Goal: Task Accomplishment & Management: Use online tool/utility

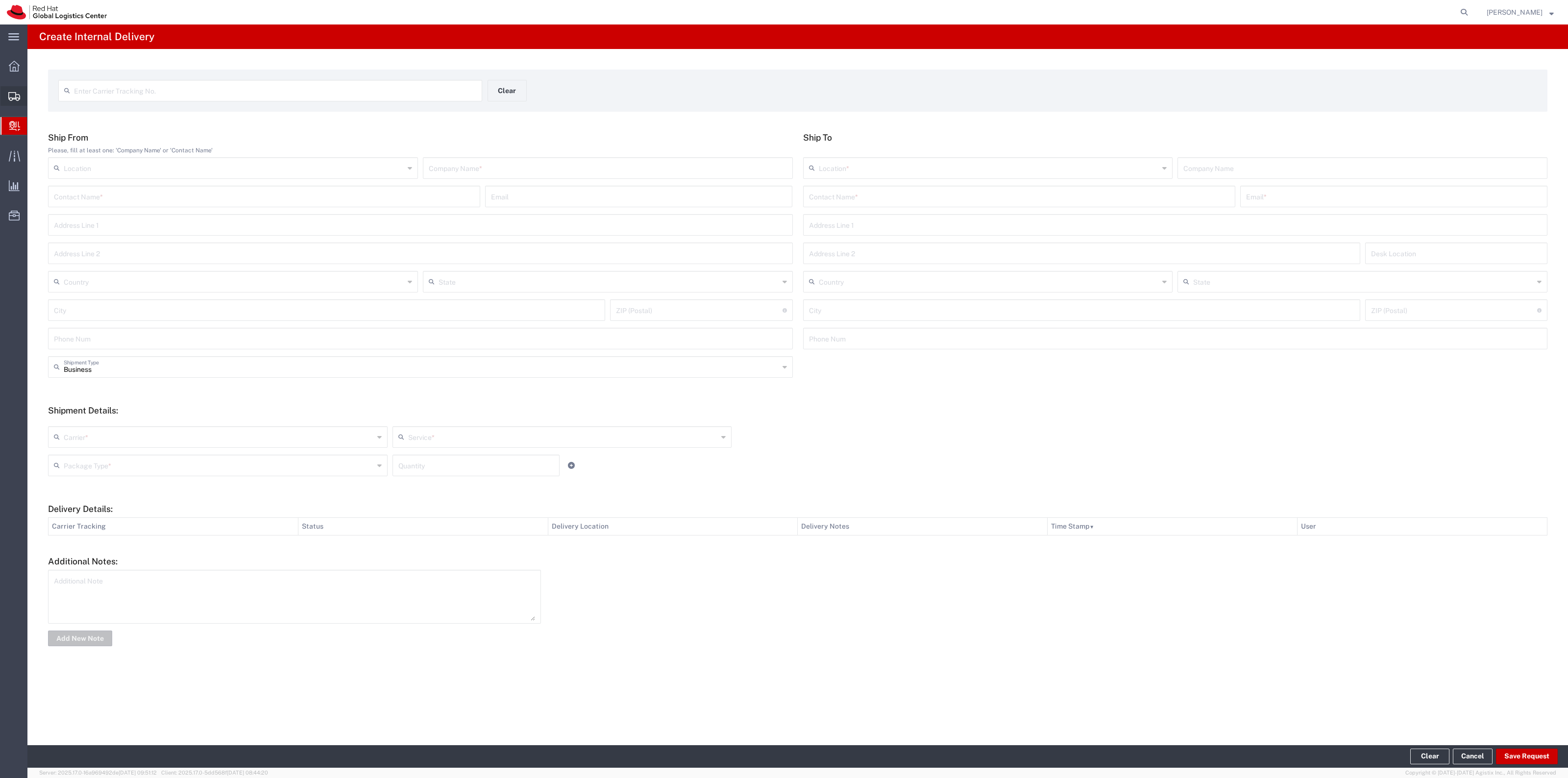
click at [0, 0] on span "Shipment Manager" at bounding box center [0, 0] width 0 height 0
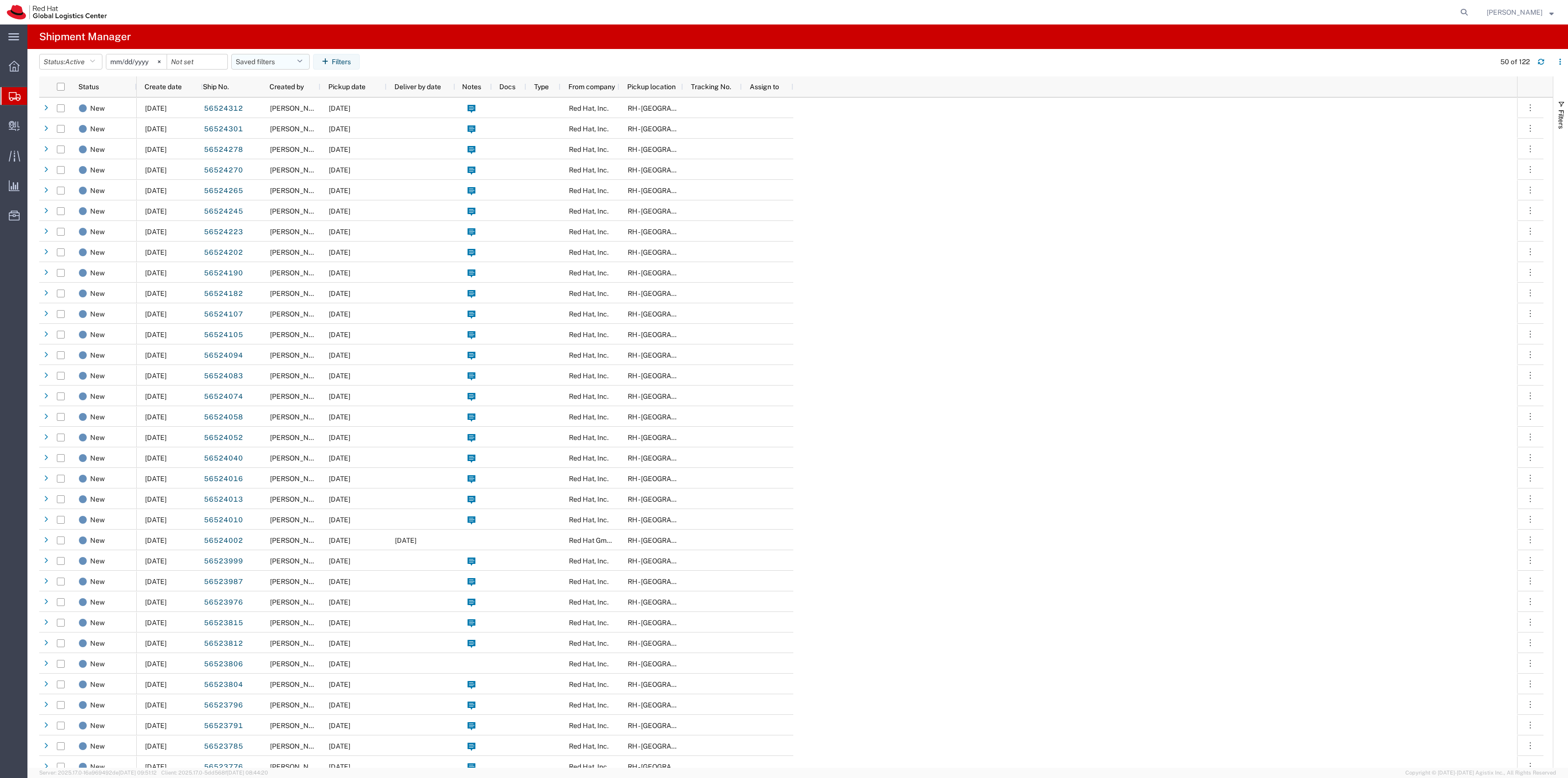
click at [292, 63] on button "Saved filters" at bounding box center [270, 61] width 78 height 15
click at [271, 98] on span "New filter save" at bounding box center [297, 105] width 129 height 18
type input "2022-06-27"
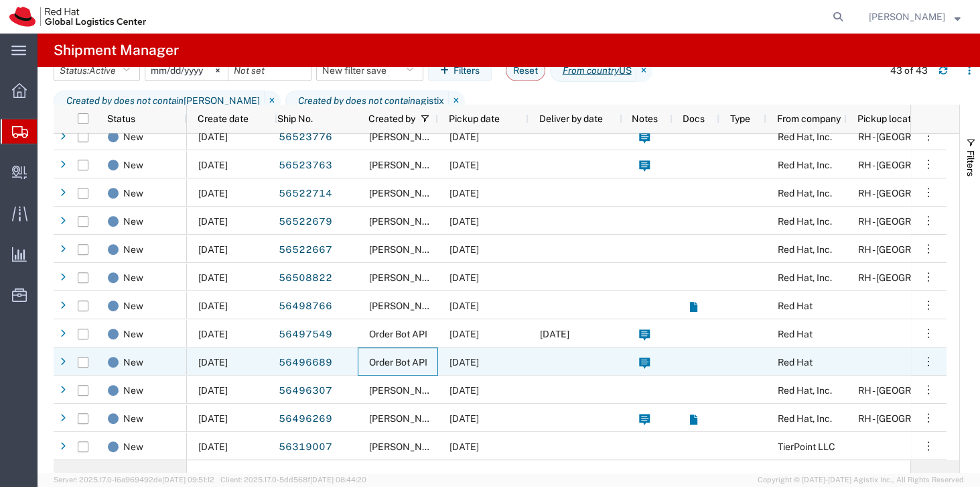
drag, startPoint x: 435, startPoint y: 369, endPoint x: 369, endPoint y: 369, distance: 66.3
click at [369, 369] on div "Order Bot API" at bounding box center [398, 361] width 80 height 28
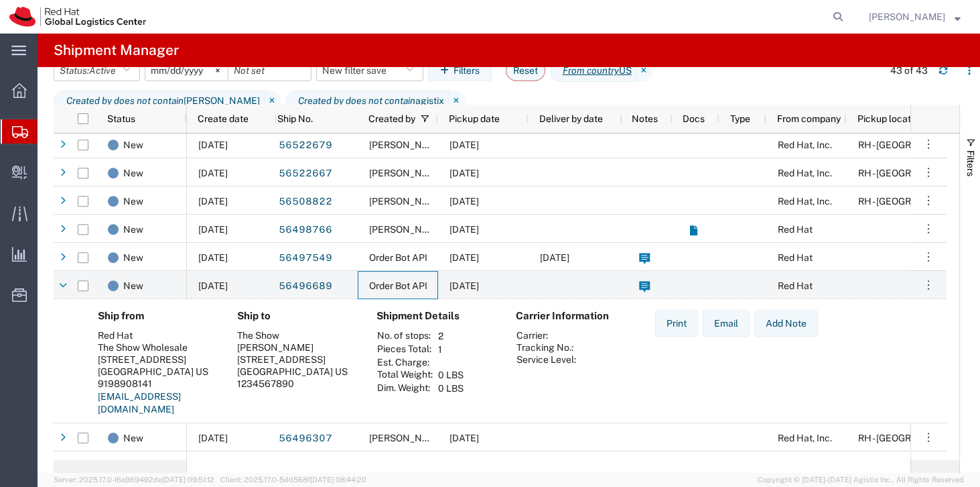
scroll to position [960, 0]
drag, startPoint x: 83, startPoint y: 346, endPoint x: 221, endPoint y: 359, distance: 138.7
click at [221, 359] on div "Ship from Red Hat The Show Wholesale 100 E DAVIE STREET Raleigh, NC 27601 US 91…" at bounding box center [500, 367] width 893 height 137
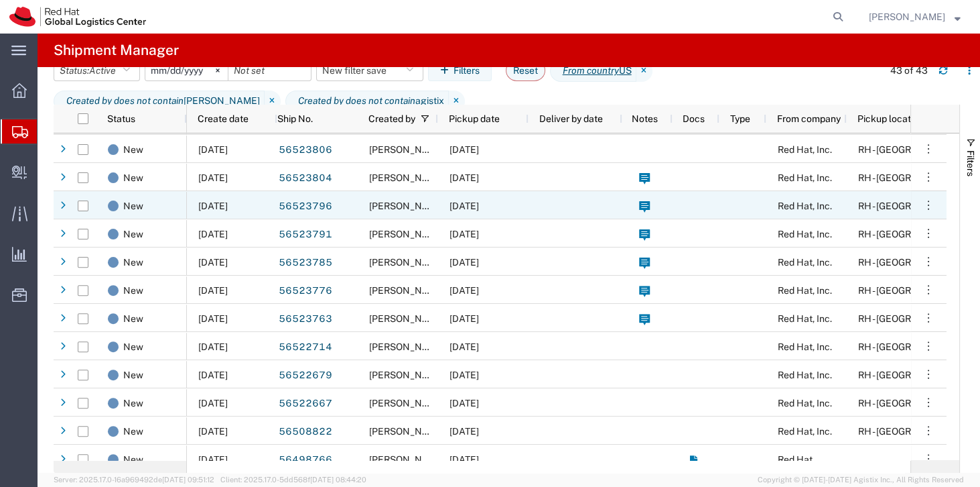
scroll to position [539, 0]
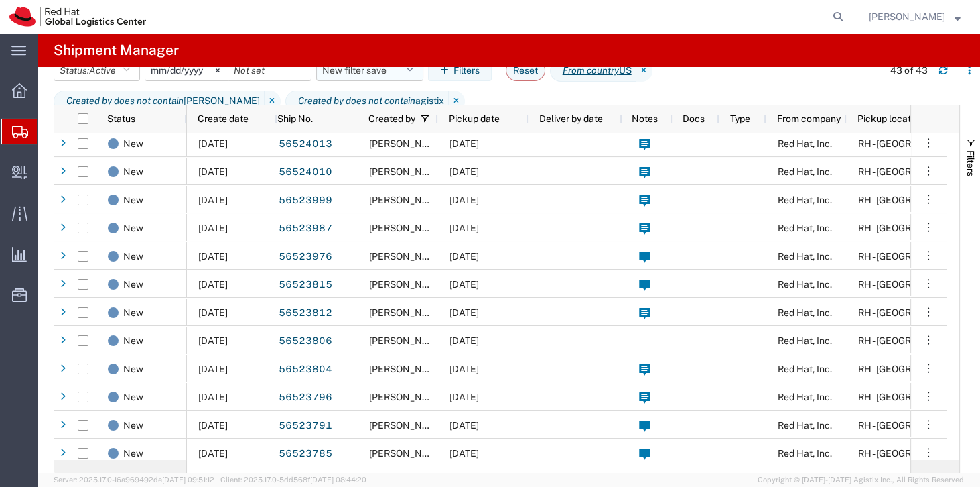
click at [352, 78] on button "New filter save" at bounding box center [369, 70] width 107 height 21
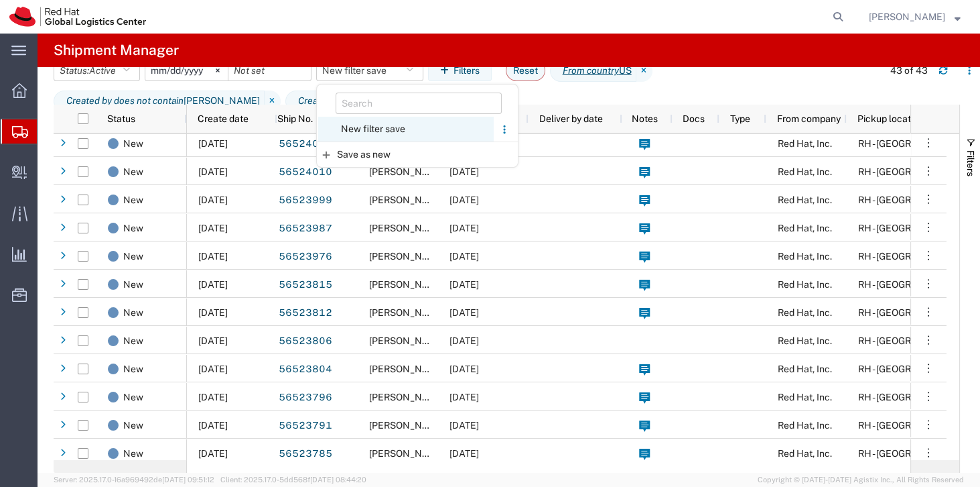
click at [371, 121] on span "New filter save" at bounding box center [406, 129] width 176 height 25
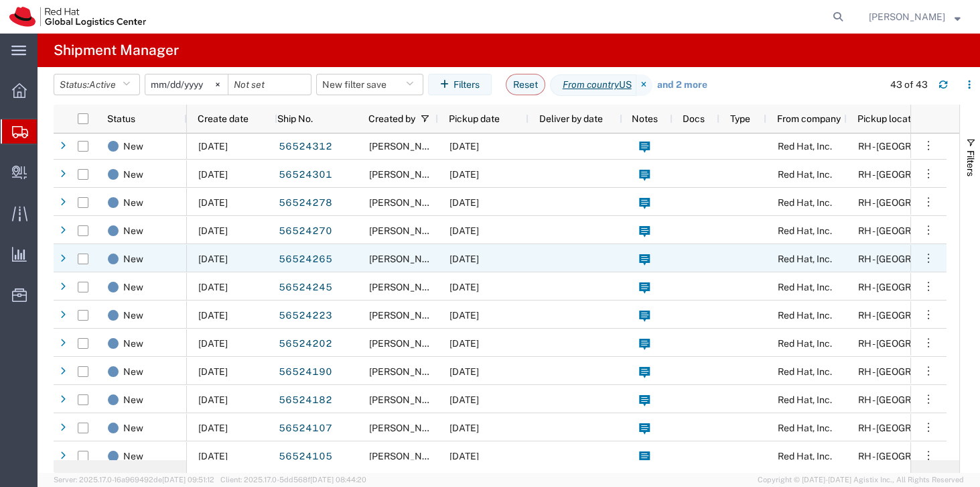
scroll to position [0, 0]
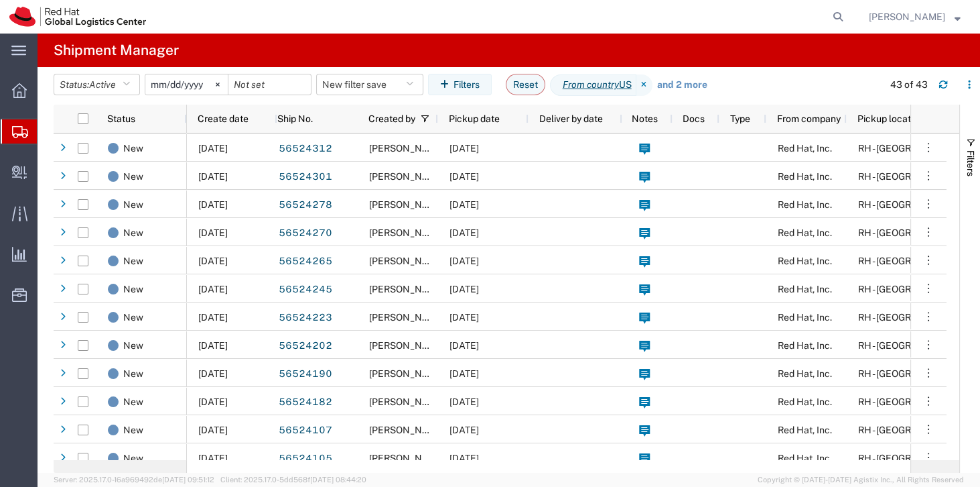
click at [389, 72] on header "Status: Active Active All Approved Booked Canceled Delivered Denied New On Hold…" at bounding box center [517, 86] width 927 height 38
click at [389, 77] on button "New filter save" at bounding box center [369, 84] width 107 height 21
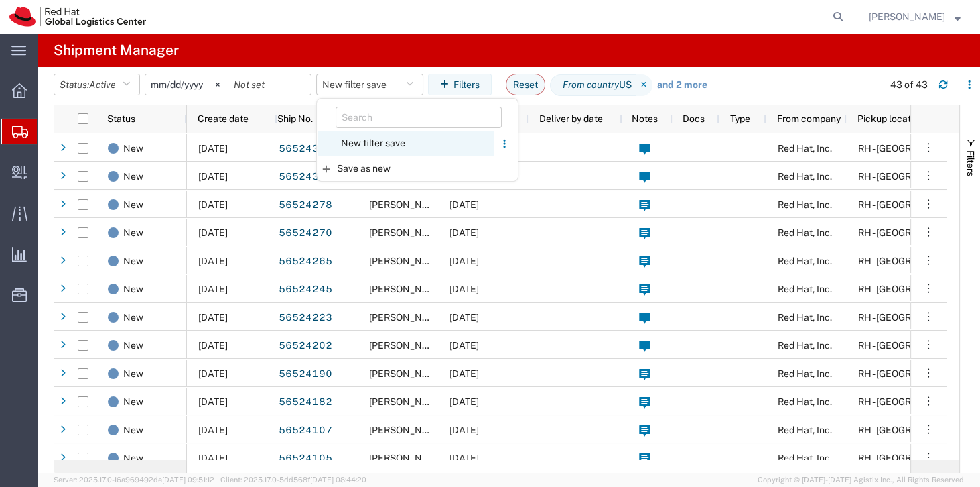
click at [378, 139] on span "New filter save" at bounding box center [406, 143] width 176 height 25
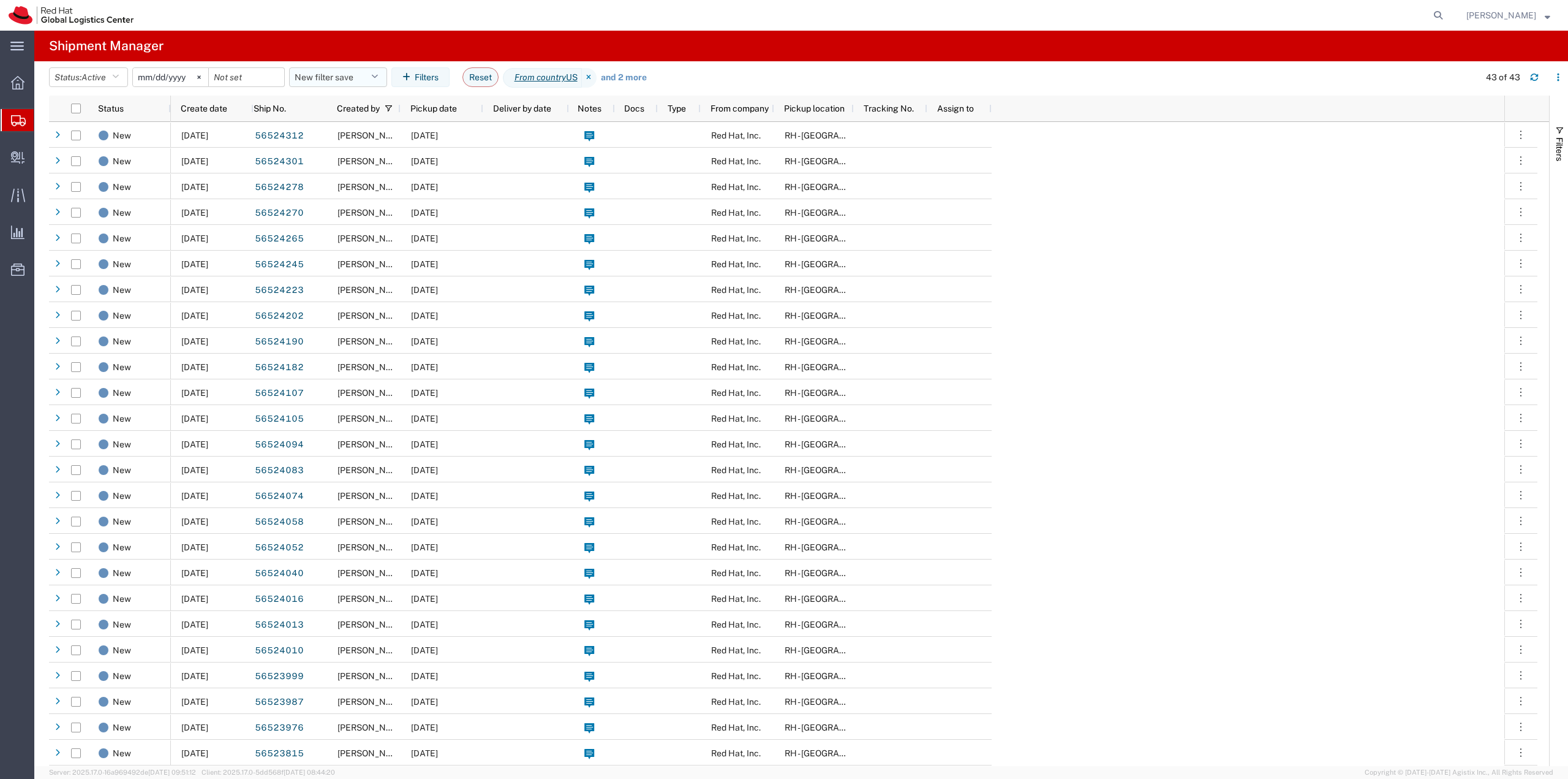
click at [335, 80] on button "New filter save" at bounding box center [337, 77] width 98 height 19
click at [355, 119] on div at bounding box center [381, 105] width 184 height 29
click at [353, 127] on span "New filter save" at bounding box center [371, 131] width 161 height 23
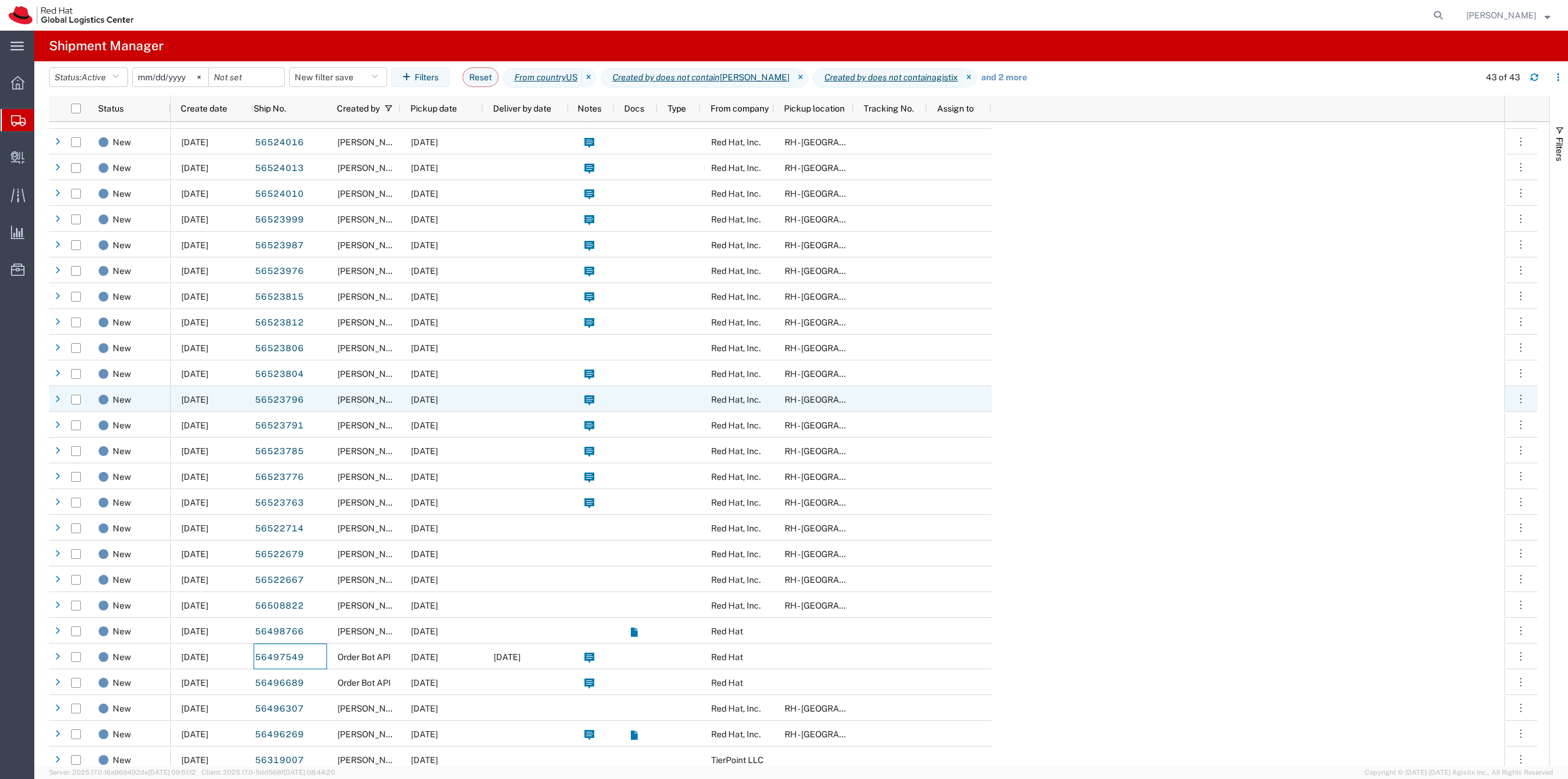
scroll to position [463, 0]
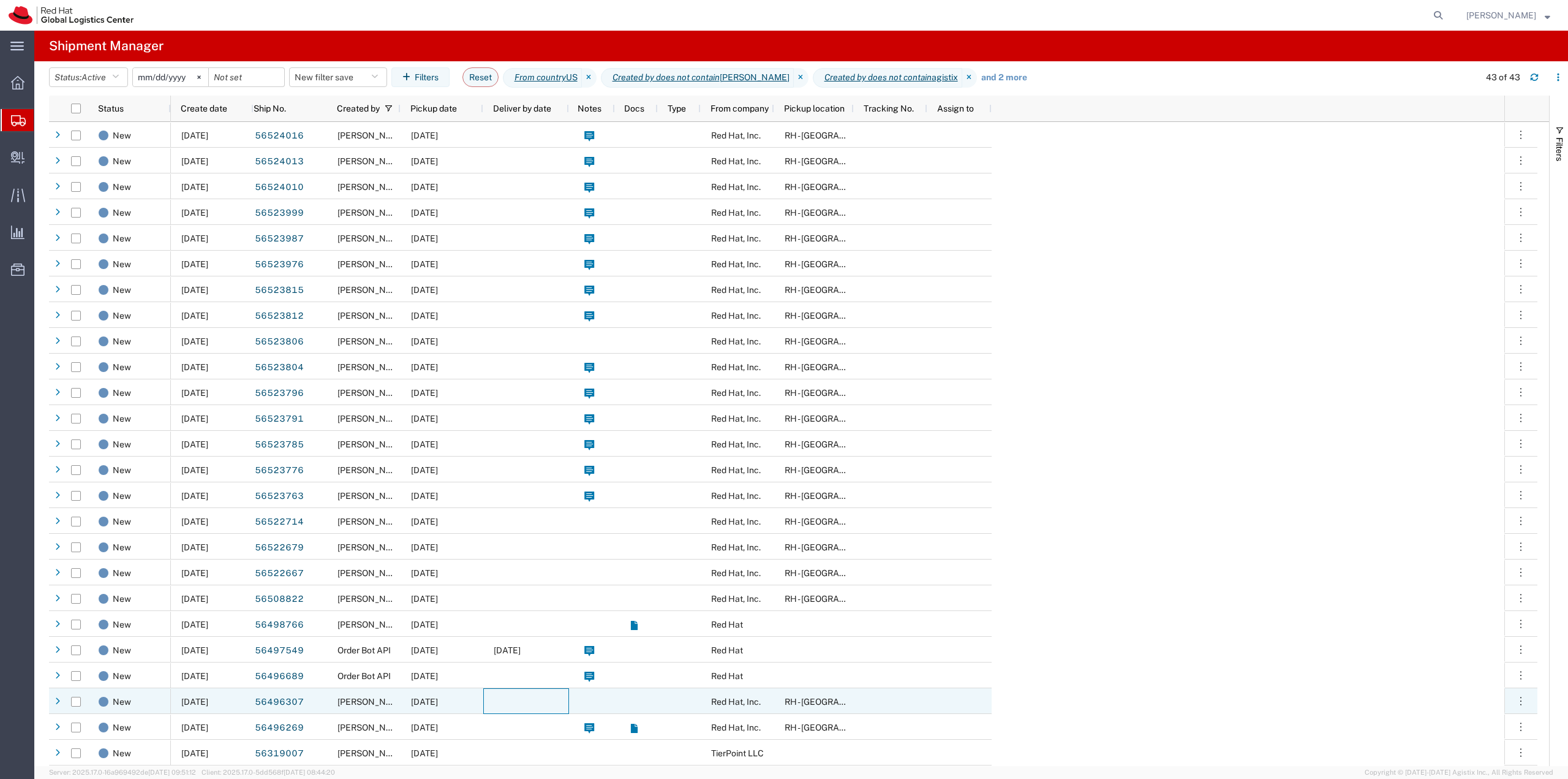
click at [524, 693] on div at bounding box center [526, 701] width 86 height 26
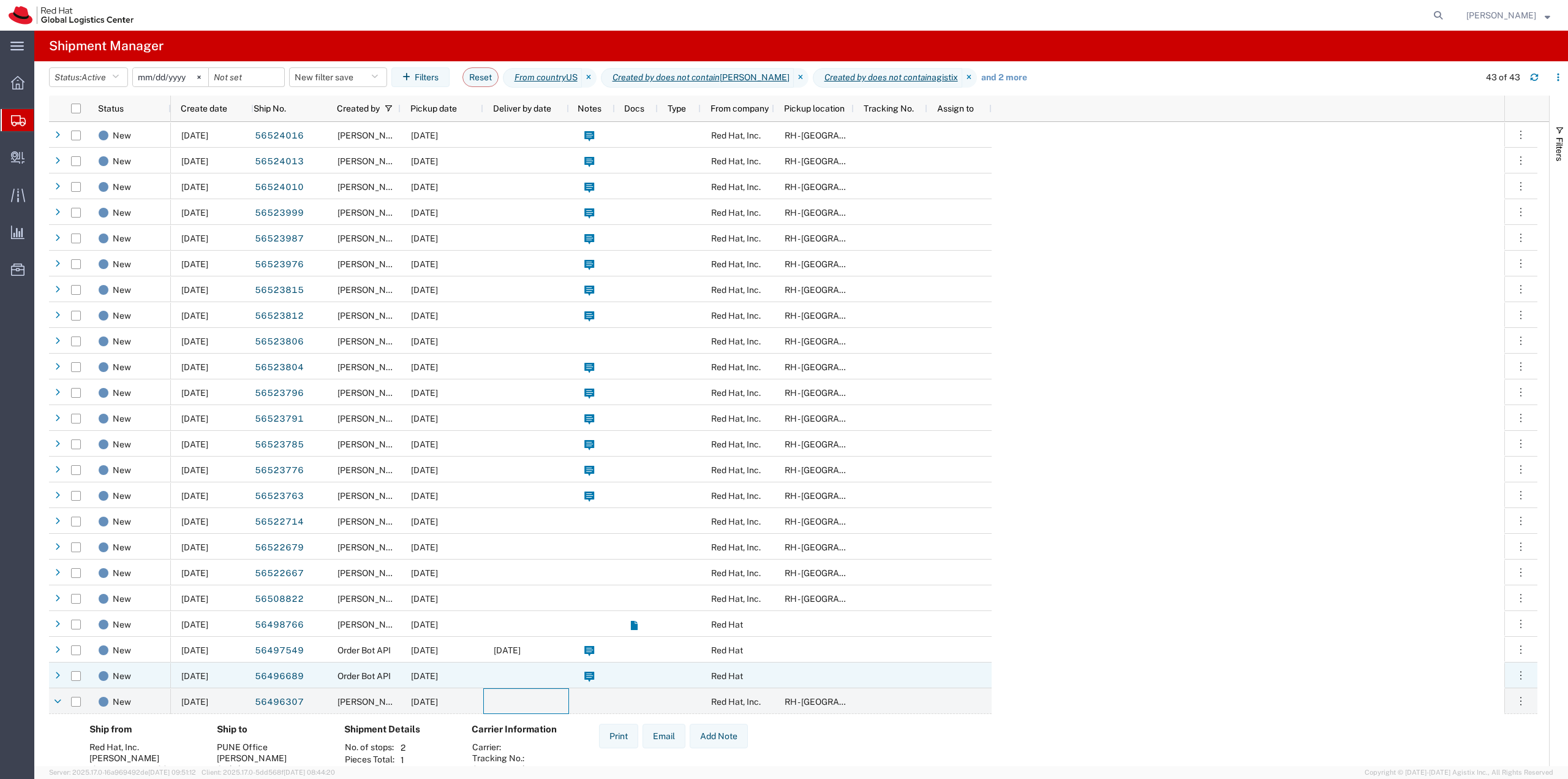
click at [530, 679] on div at bounding box center [526, 675] width 86 height 26
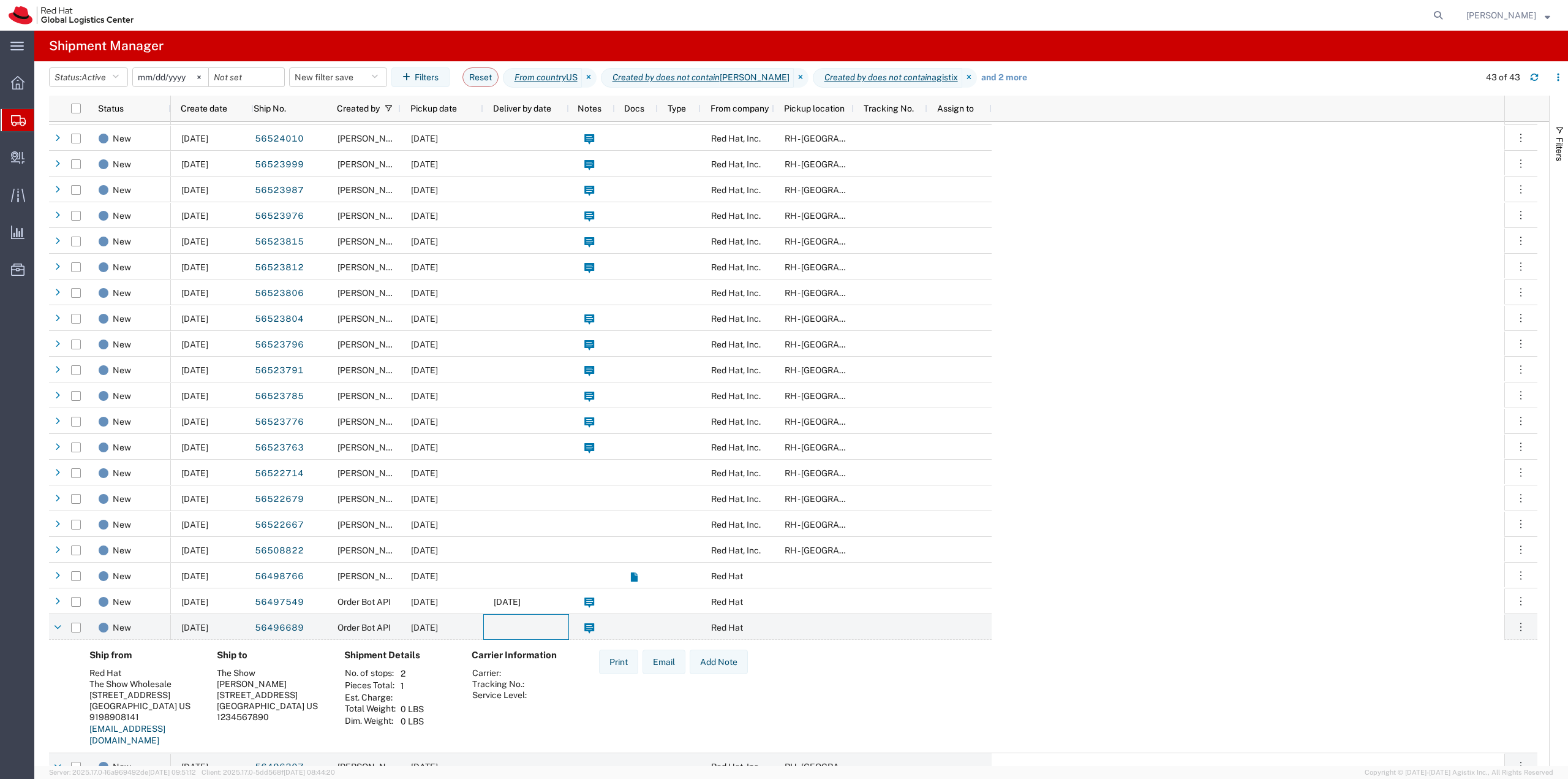
scroll to position [525, 0]
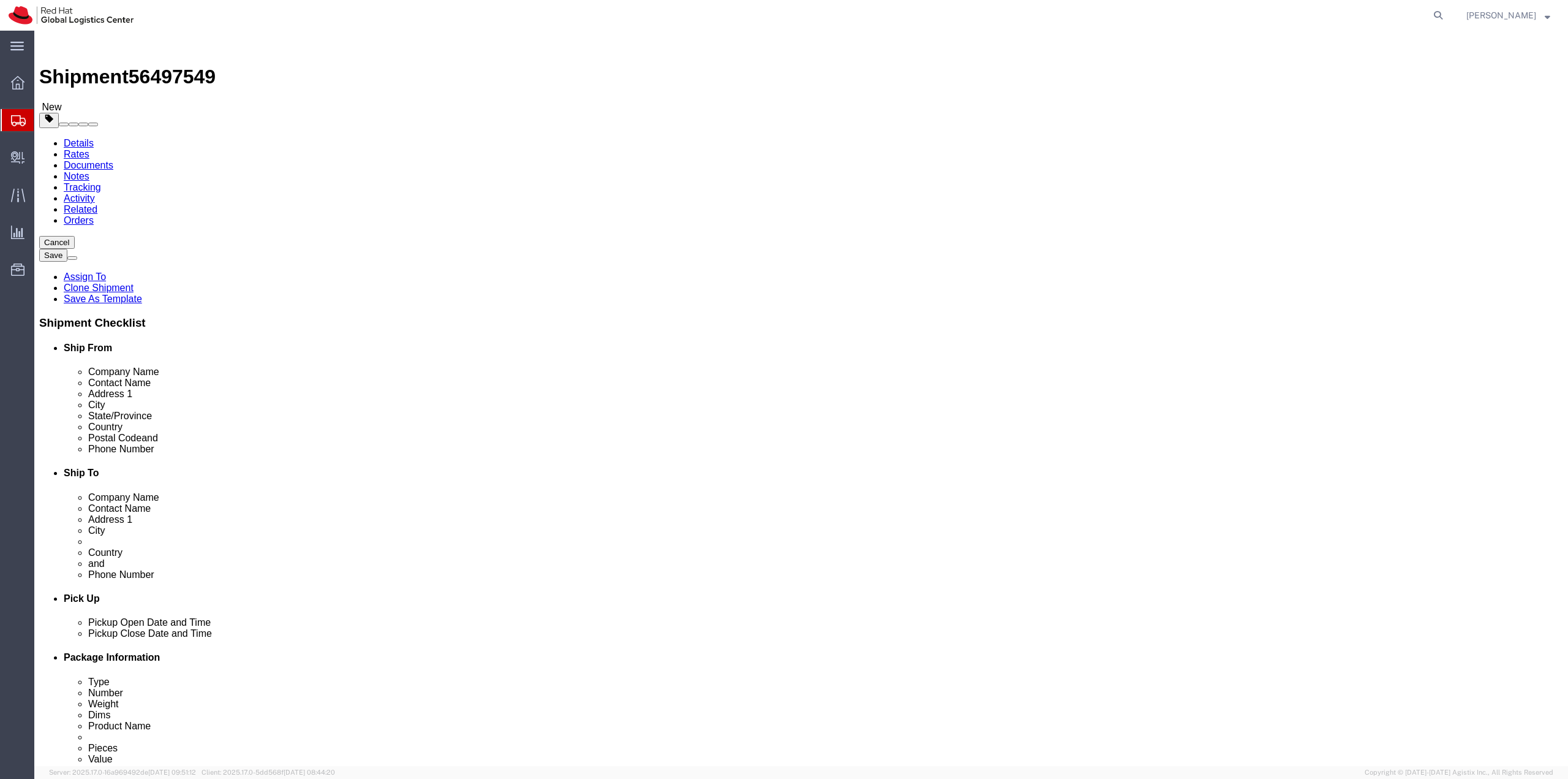
select select
click div "Shipment Information Package Information Special Services"
click link "Package Information"
click link "Special Services"
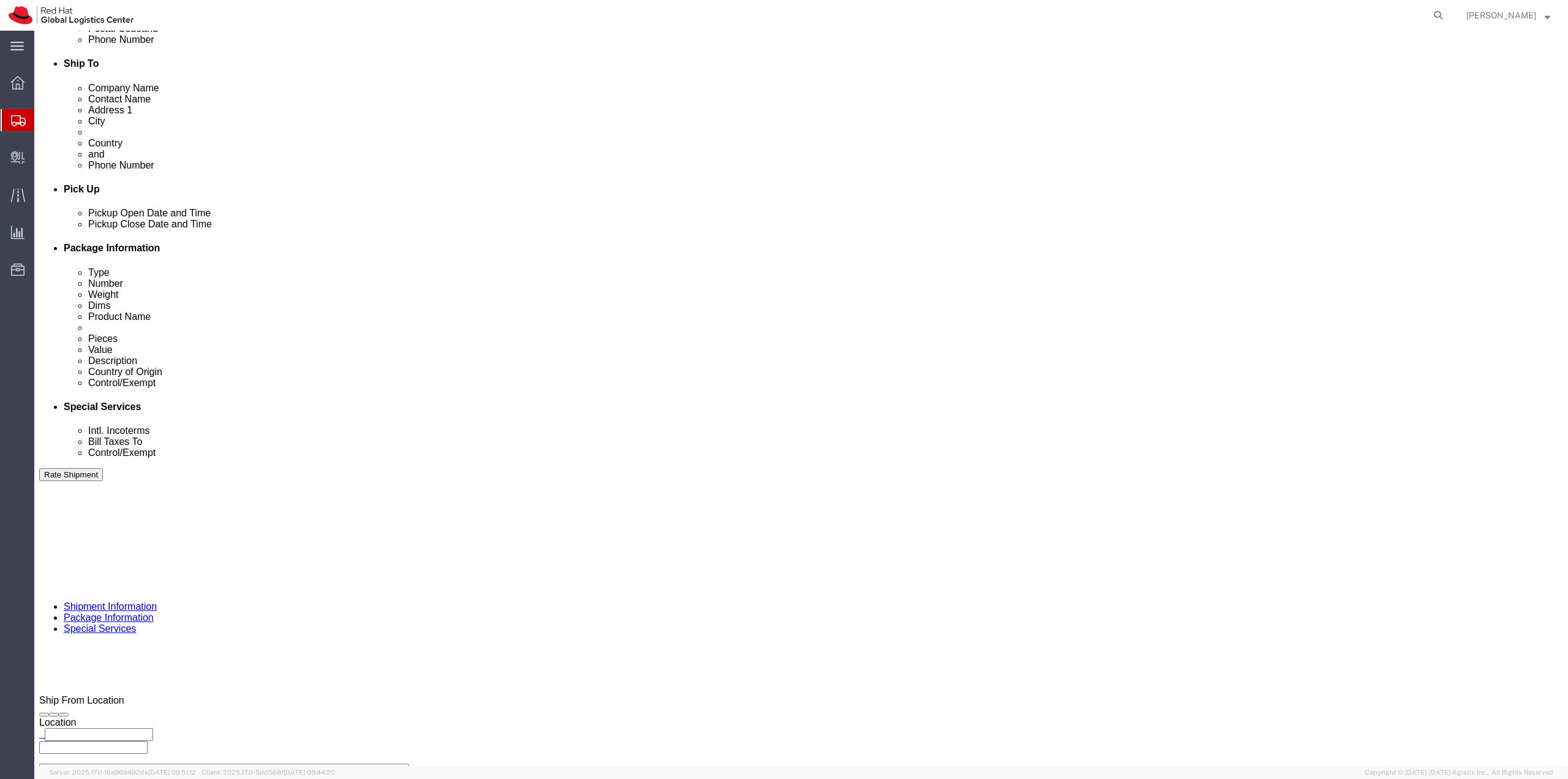
scroll to position [429, 0]
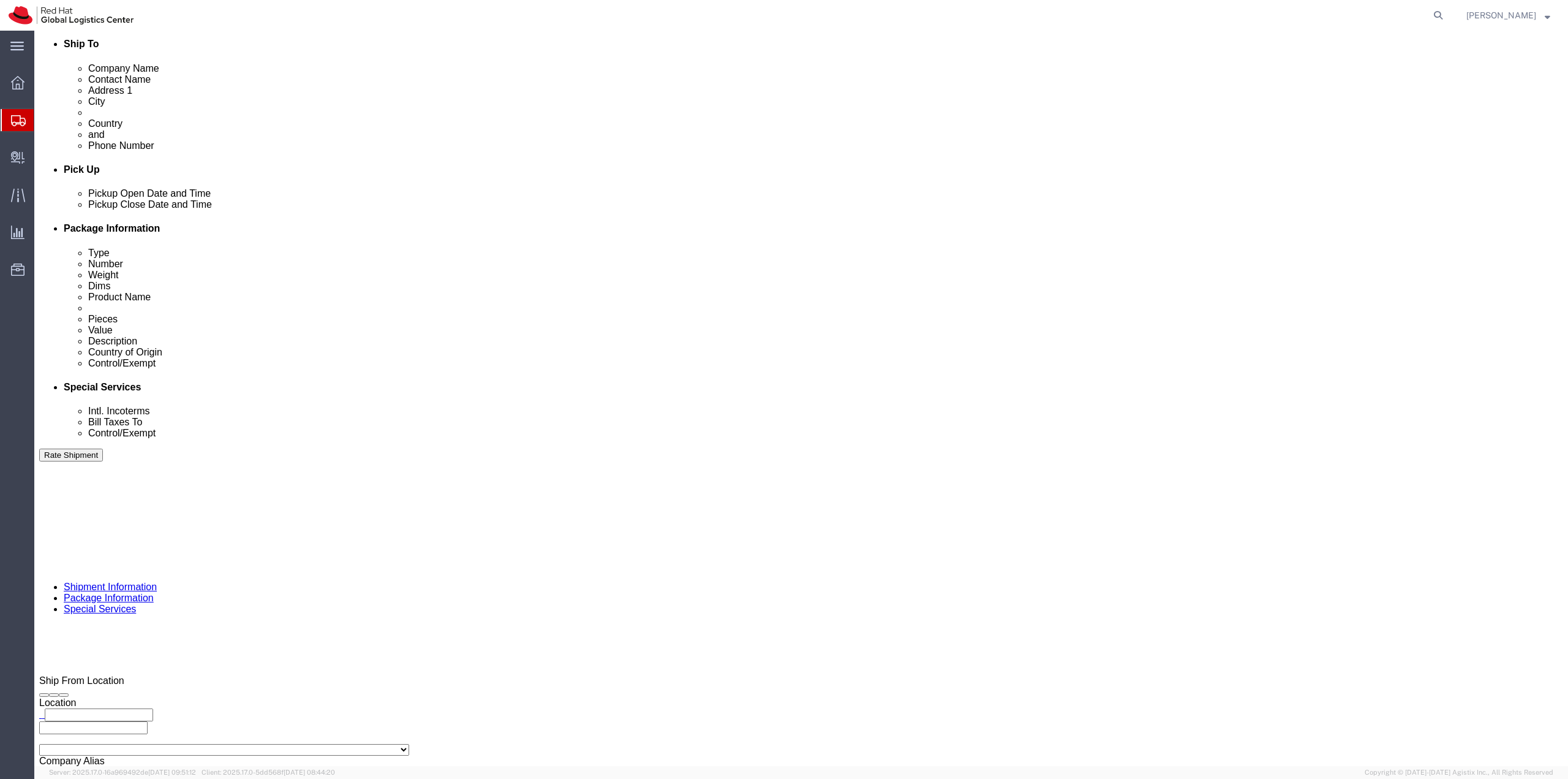
click link "Shipment Information"
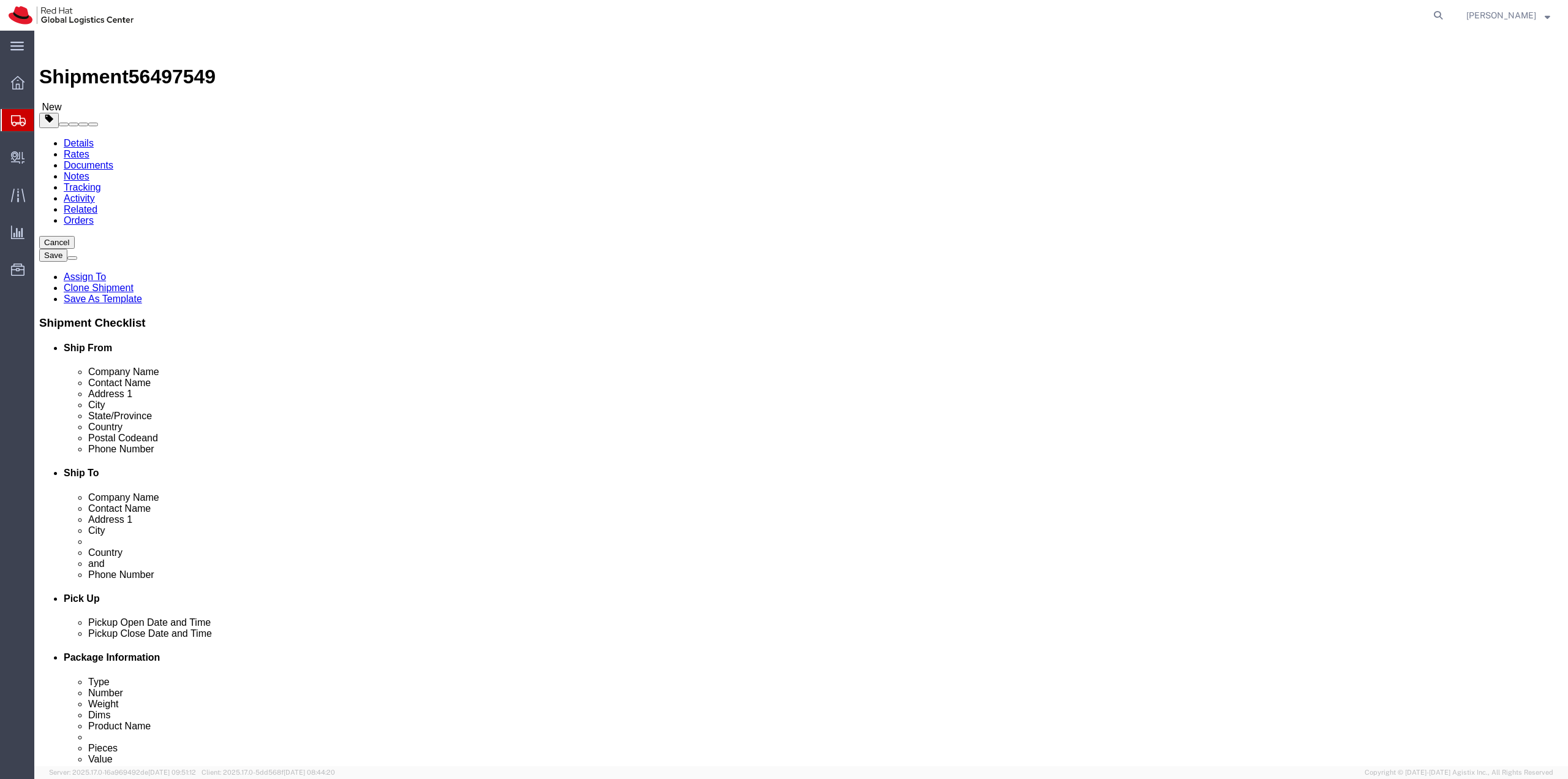
click link "Special Services"
click link "Shipment Information"
click link "Special Services"
select select
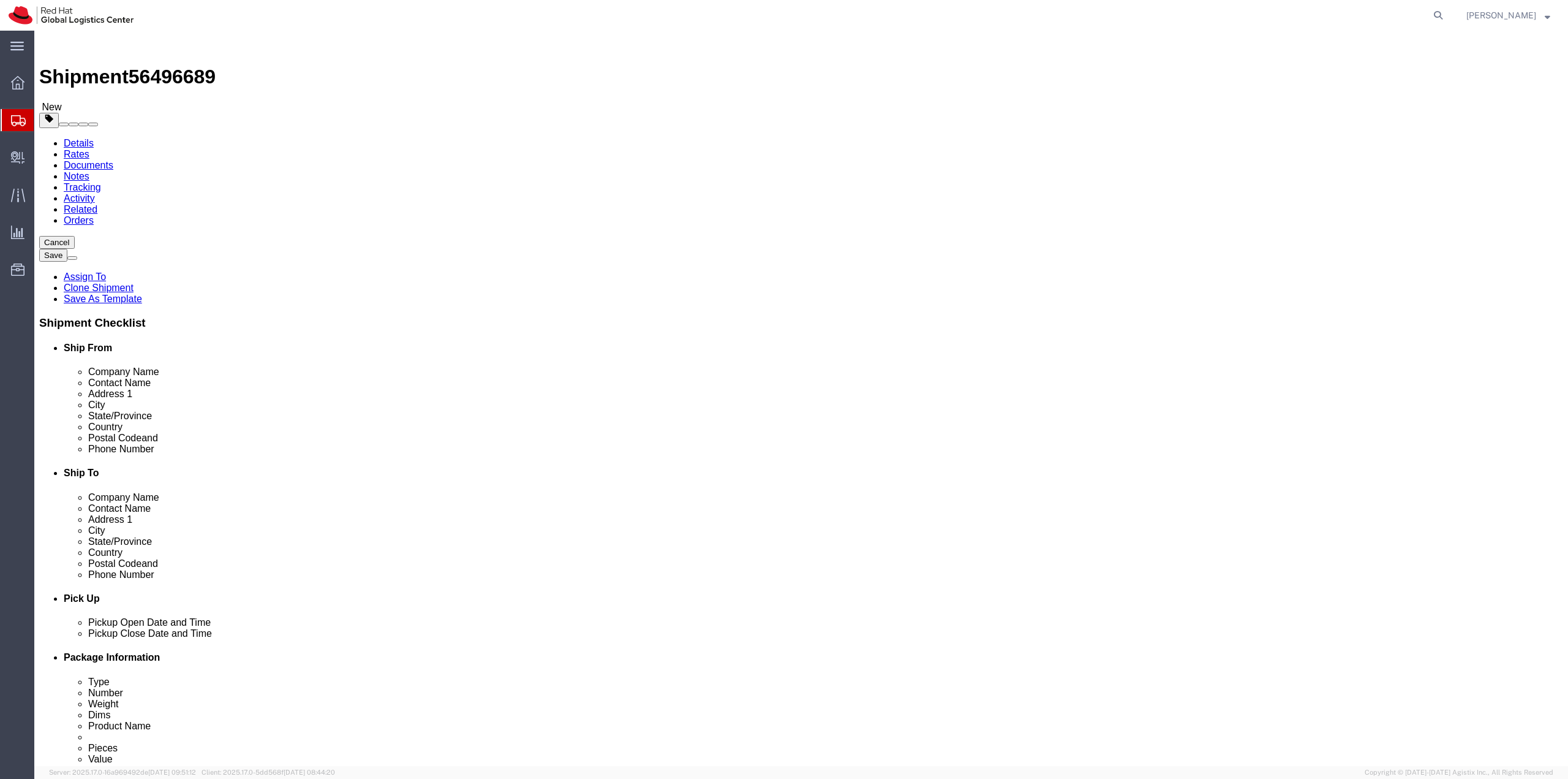
click input "brryan@redhat.com"
drag, startPoint x: 391, startPoint y: 443, endPoint x: 134, endPoint y: 411, distance: 259.0
click div "Location My Profile Location RH - Amsterdam - MSO RH - Amsterdam Data Center RH…"
click input "text"
paste input "brryan@redhat.com"
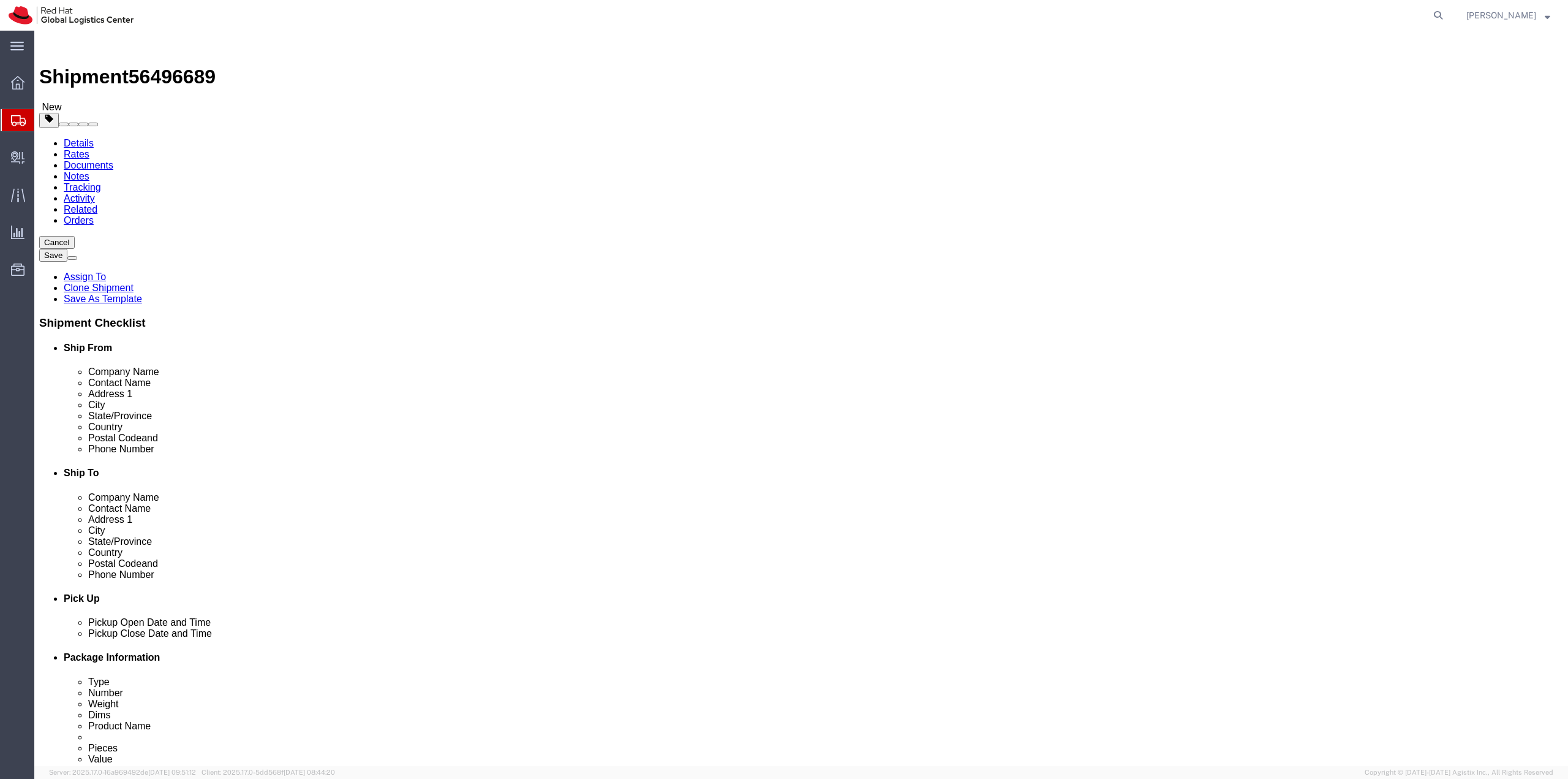
type input "brryan@redhat.com"
click div "Rate Shipment"
drag, startPoint x: 1445, startPoint y: 721, endPoint x: 1479, endPoint y: 748, distance: 43.4
click button "Rate Shipment"
click link "Package Information"
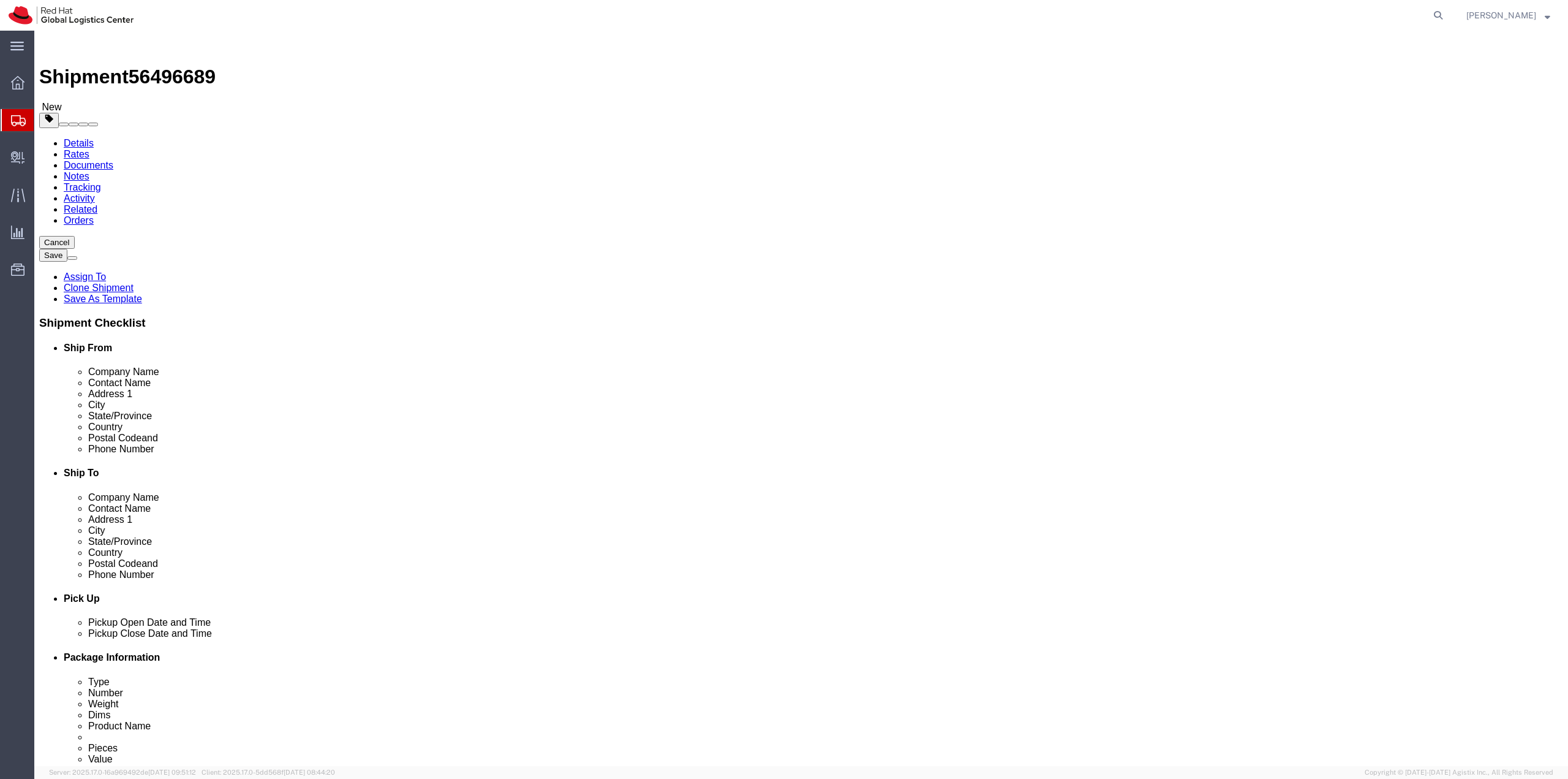
click input "Length : This field is required."
type input "5"
drag, startPoint x: 262, startPoint y: 278, endPoint x: 213, endPoint y: 267, distance: 50.2
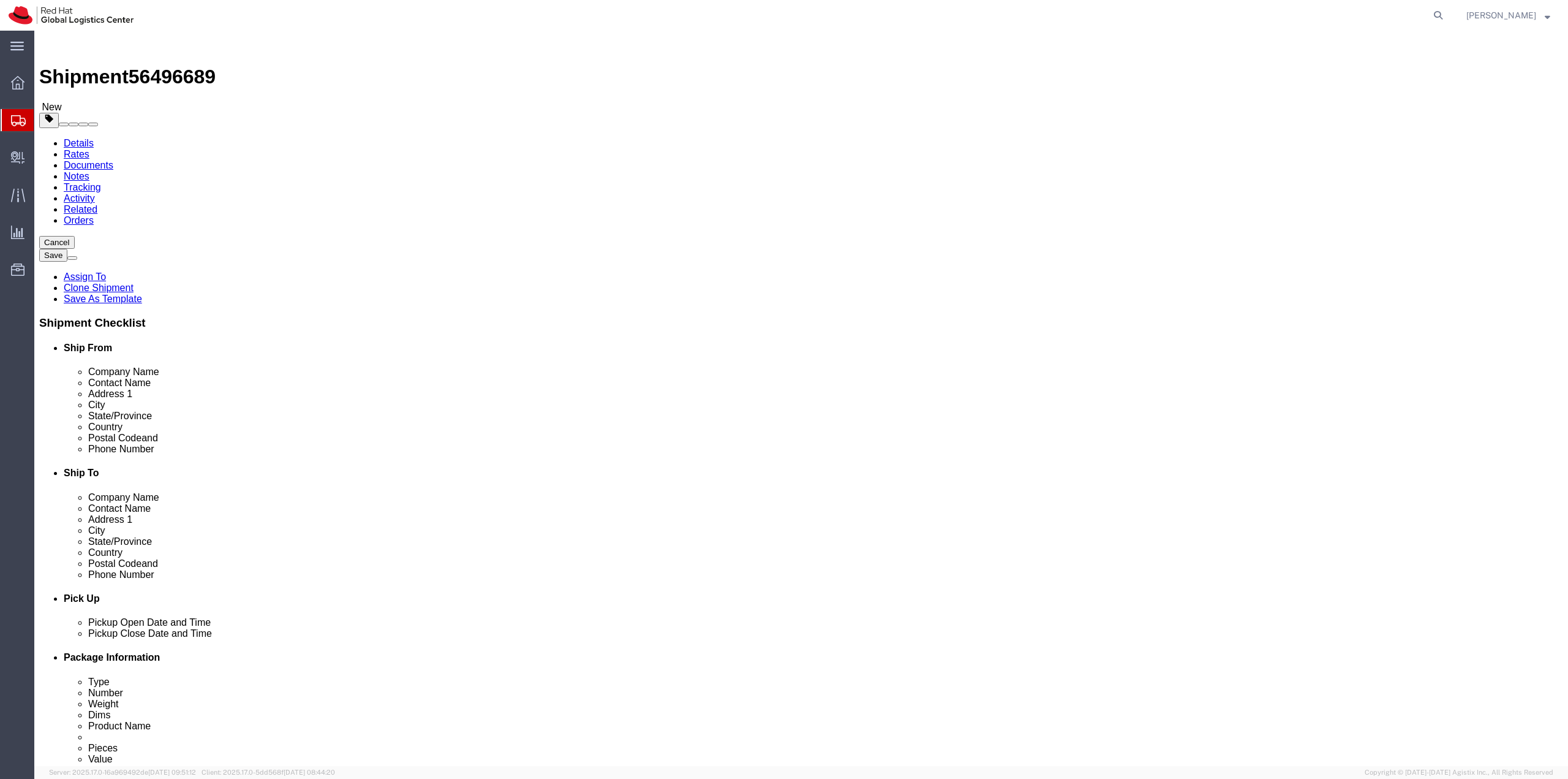
click div "Package Type Select Case(s) Crate(s) Envelope Large Box Medium Box PAK Skid(s) …"
type input "5"
click div "Package Type Select Case(s) Crate(s) Envelope Large Box Medium Box PAK Skid(s) …"
click link "Add Content"
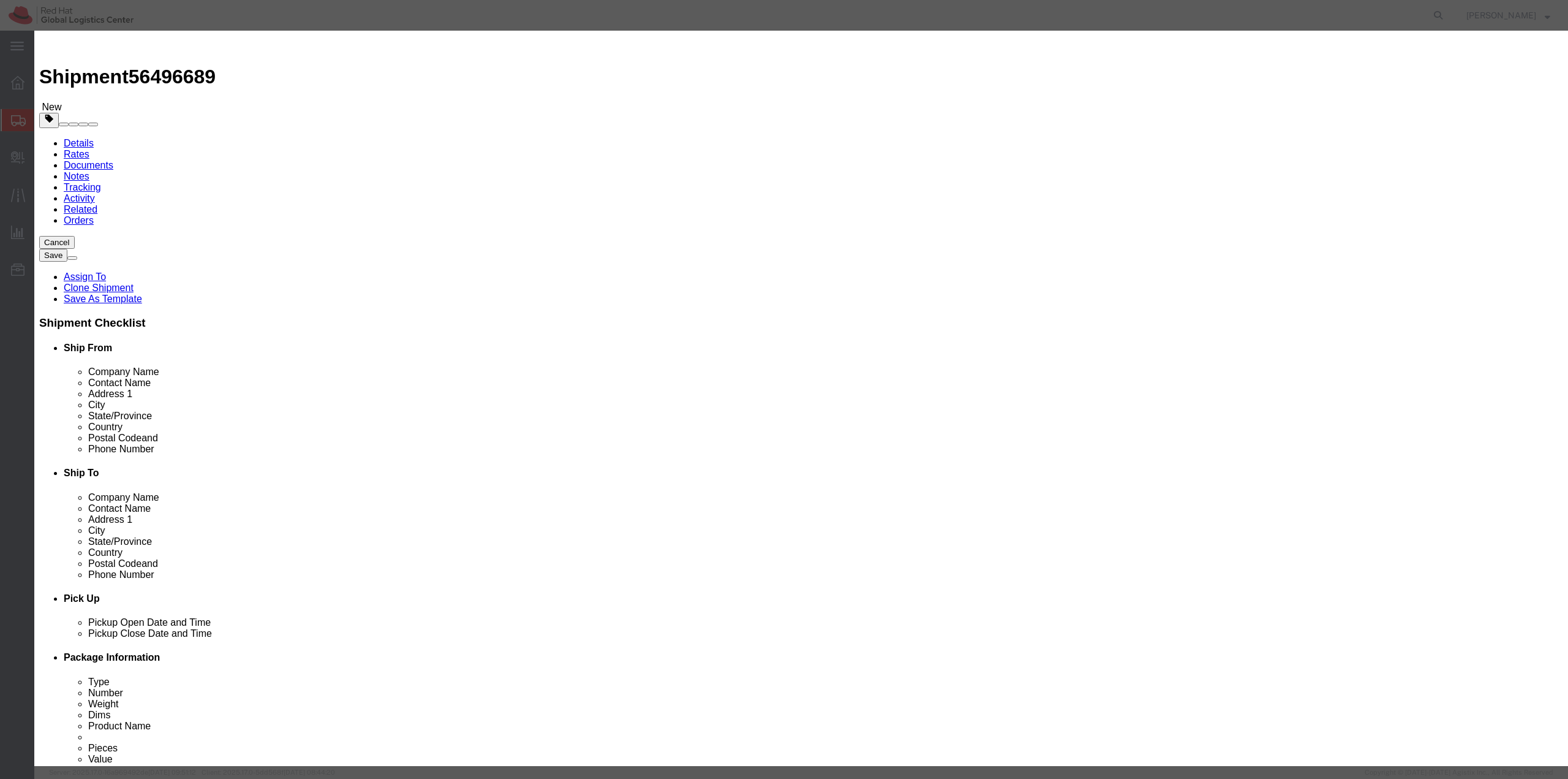
click input "text"
type input "dasda"
drag, startPoint x: 580, startPoint y: 114, endPoint x: 538, endPoint y: 116, distance: 42.0
click div "Pieces 0 Select Bag Barrels 100Board Feet Bottle Box Blister Pack Carats Can Ca…"
type input "1"
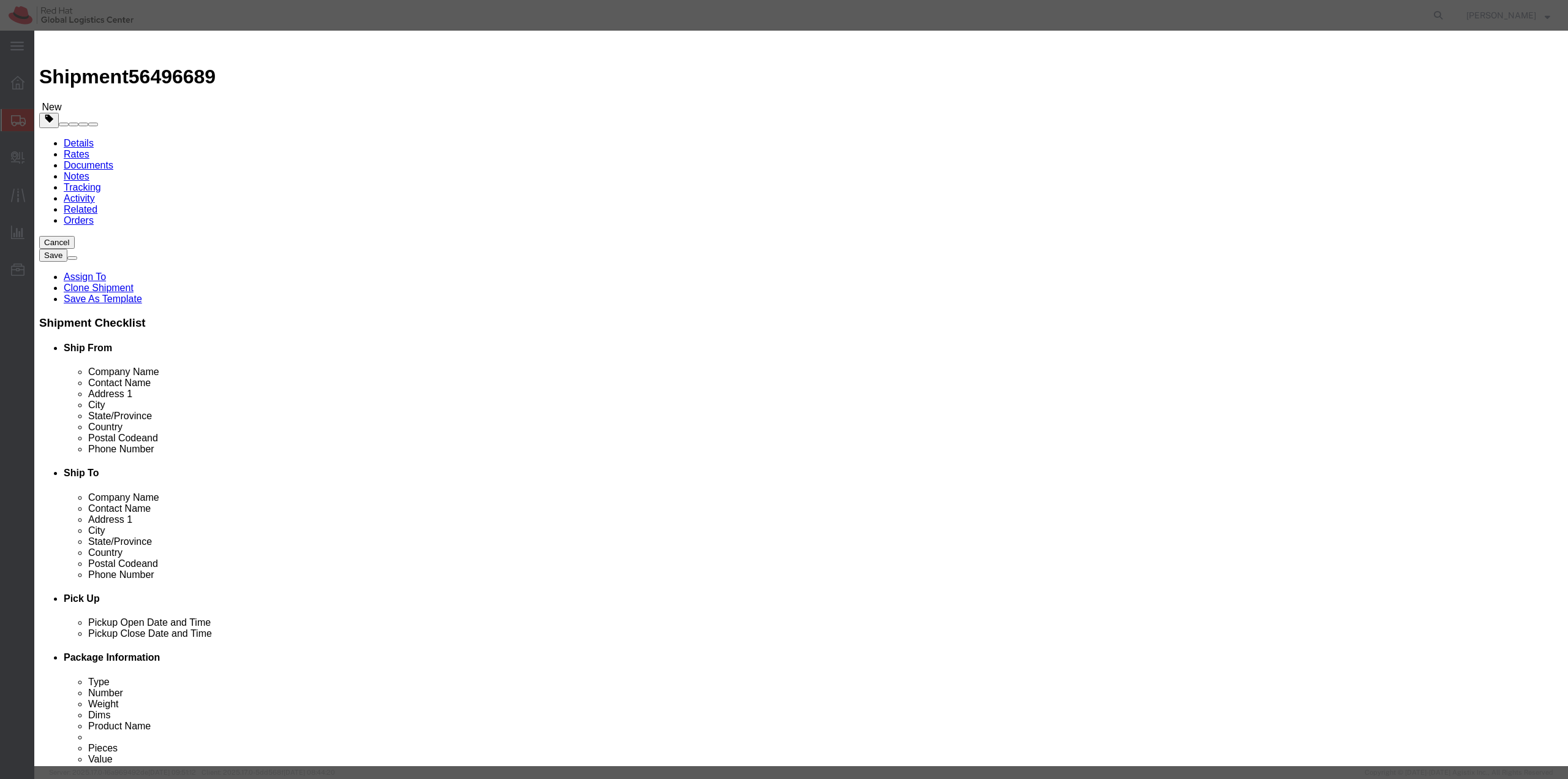
click input "text"
type input "1"
click div "Save & Add Another Save & Close Close"
click button "Close"
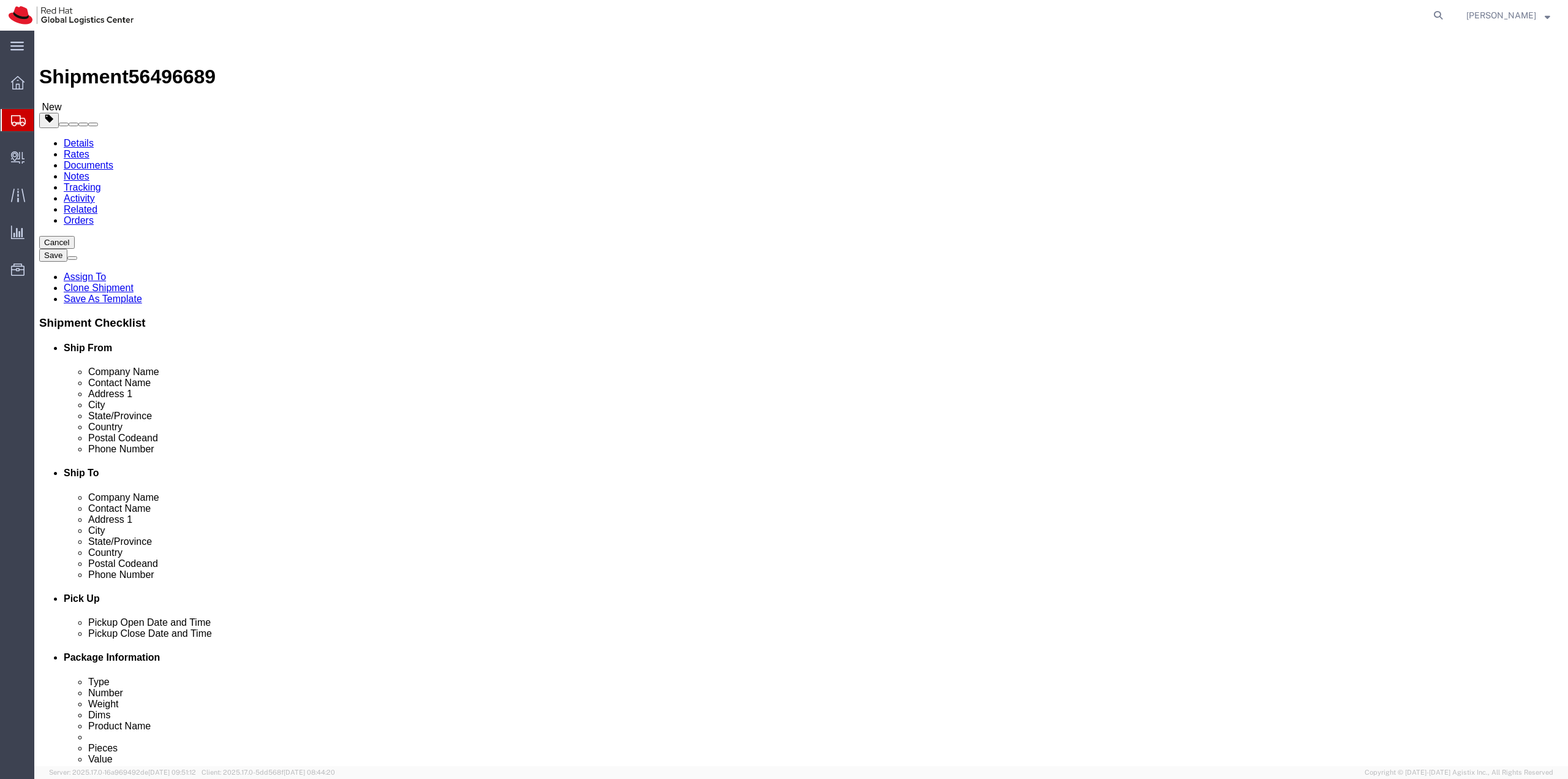
click select "Select Case(s) Crate(s) Envelope Large Box Medium Box PAK Skid(s) Small Box Sma…"
click label "Package Type"
click link "Add Content"
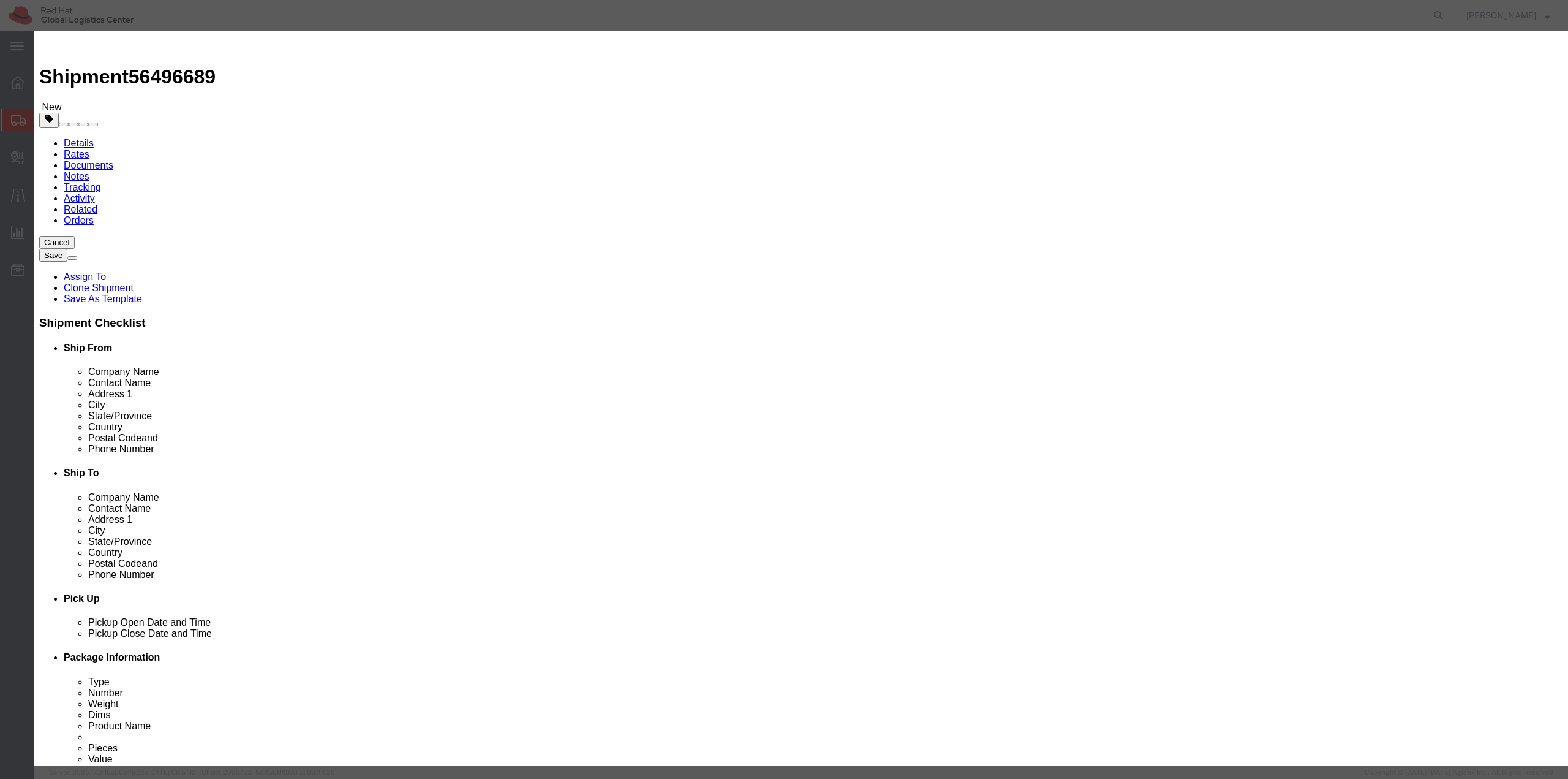
click input "text"
click textarea
click input "text"
type input "t- Shirt"
type input "1"
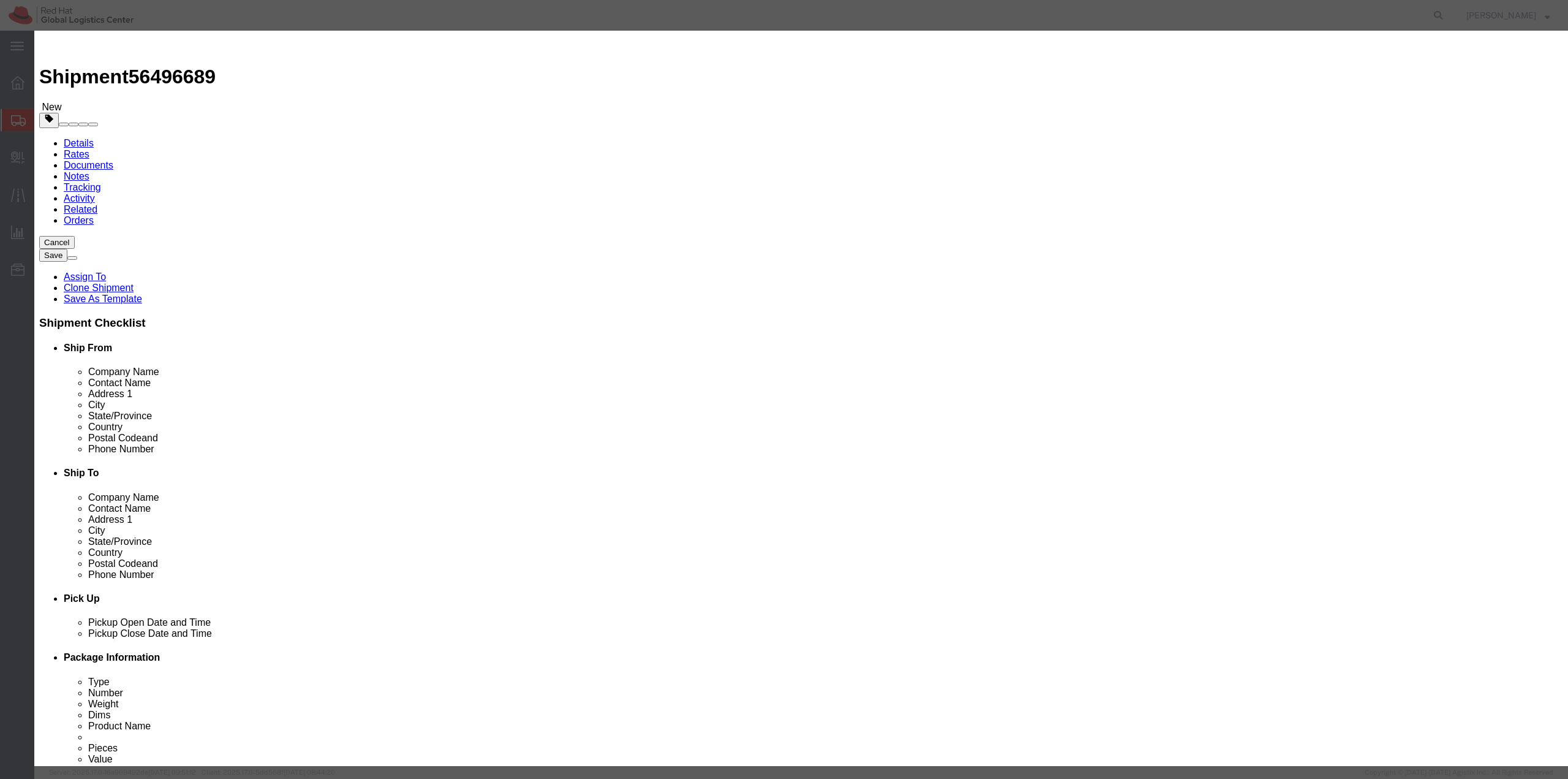
click input "text"
type input "1"
click div "Product Name t- Shirt Pieces 1 Select Bag Barrels 100Board Feet Bottle Box Blis…"
click button "Save & Close"
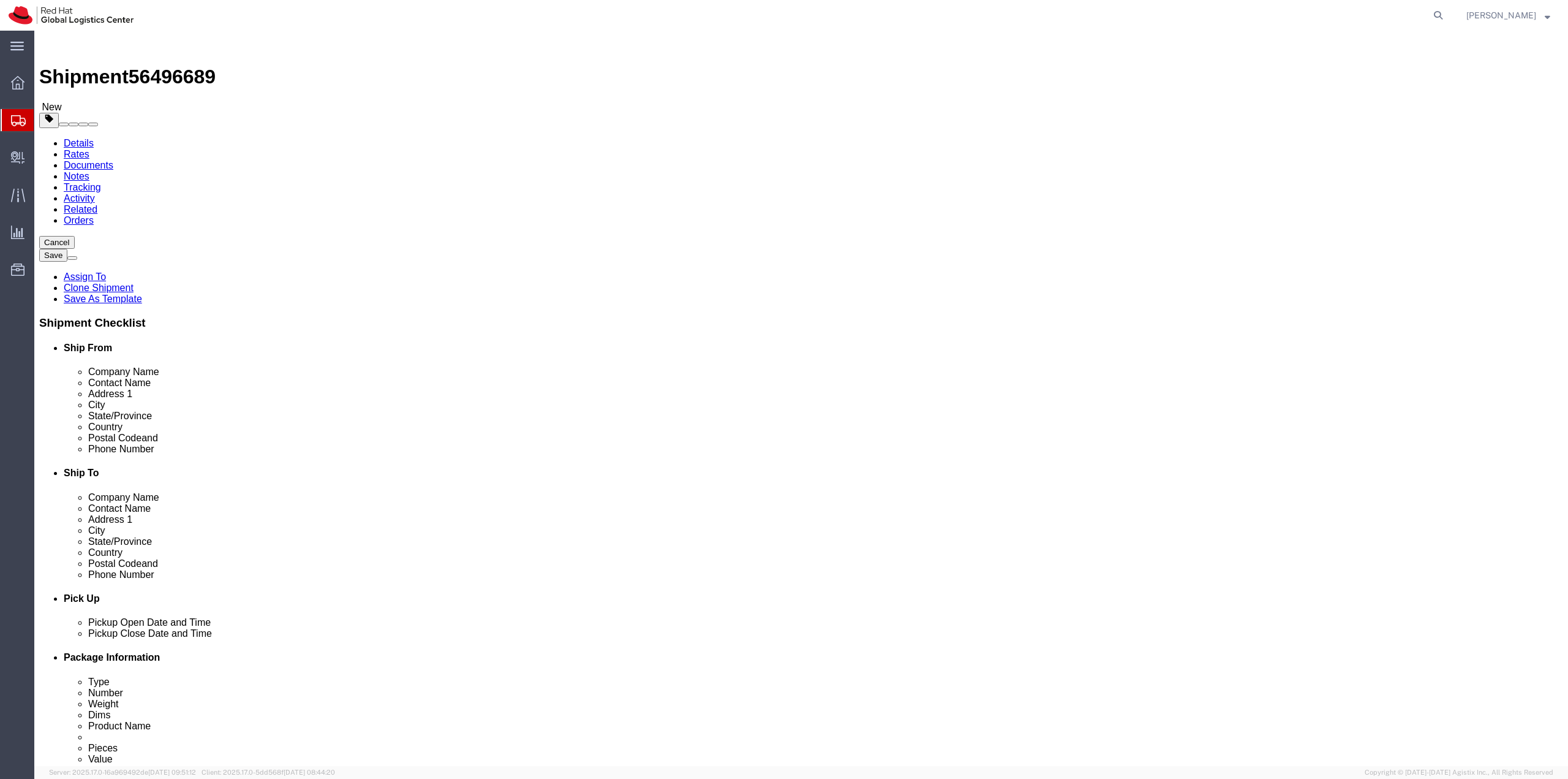
click link "Special Services"
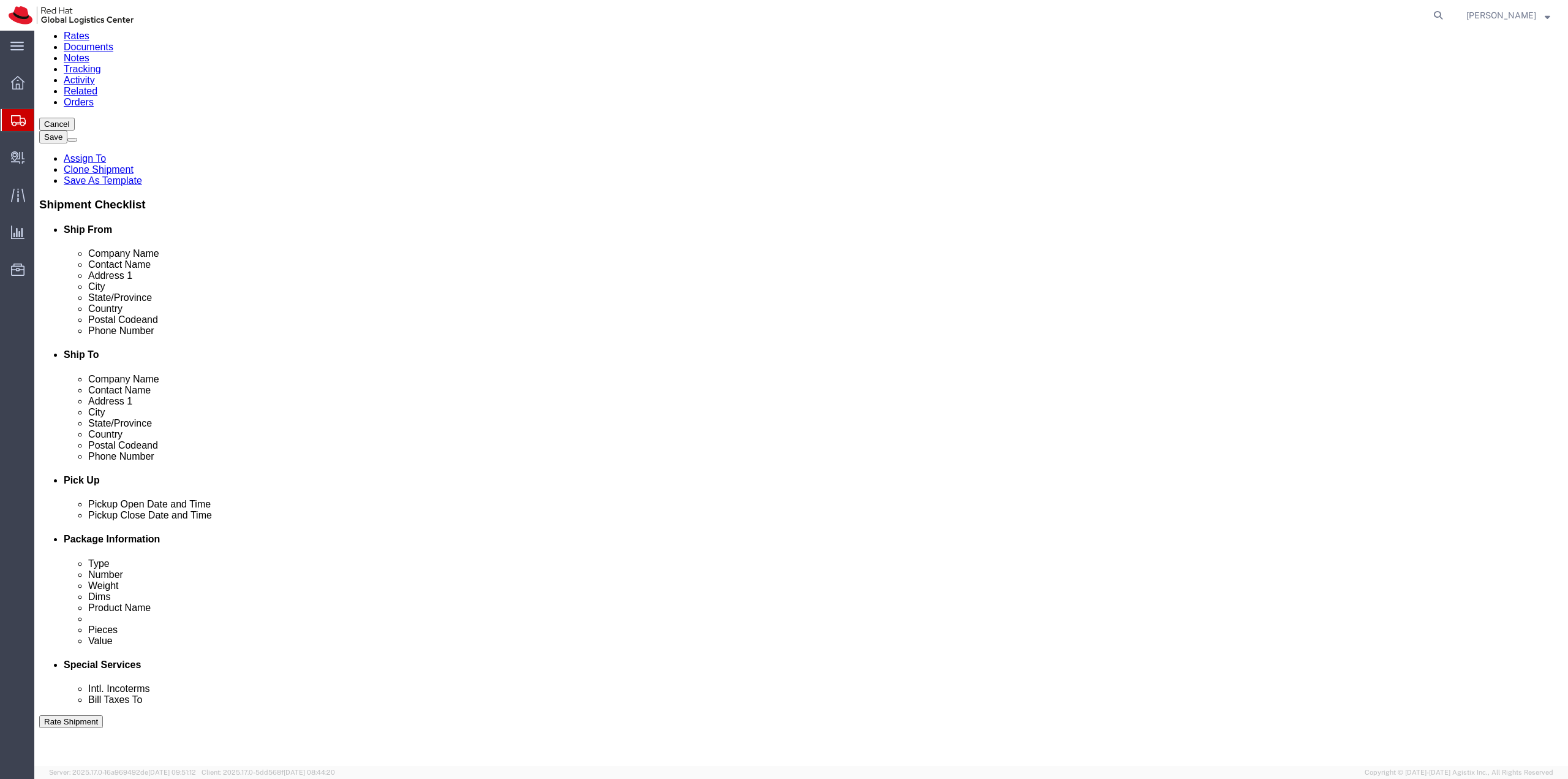
scroll to position [368, 0]
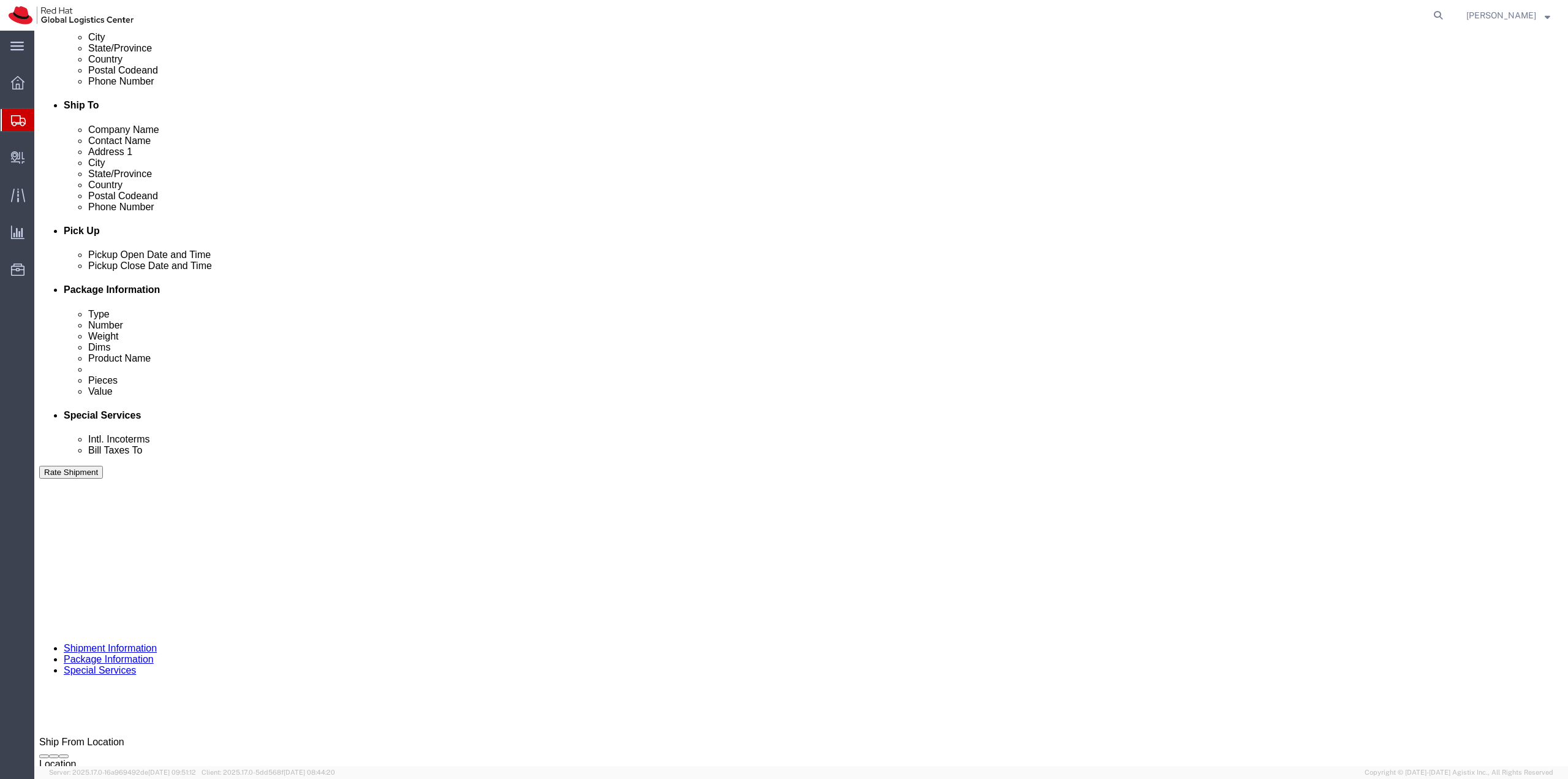
click button "Rate Shipment"
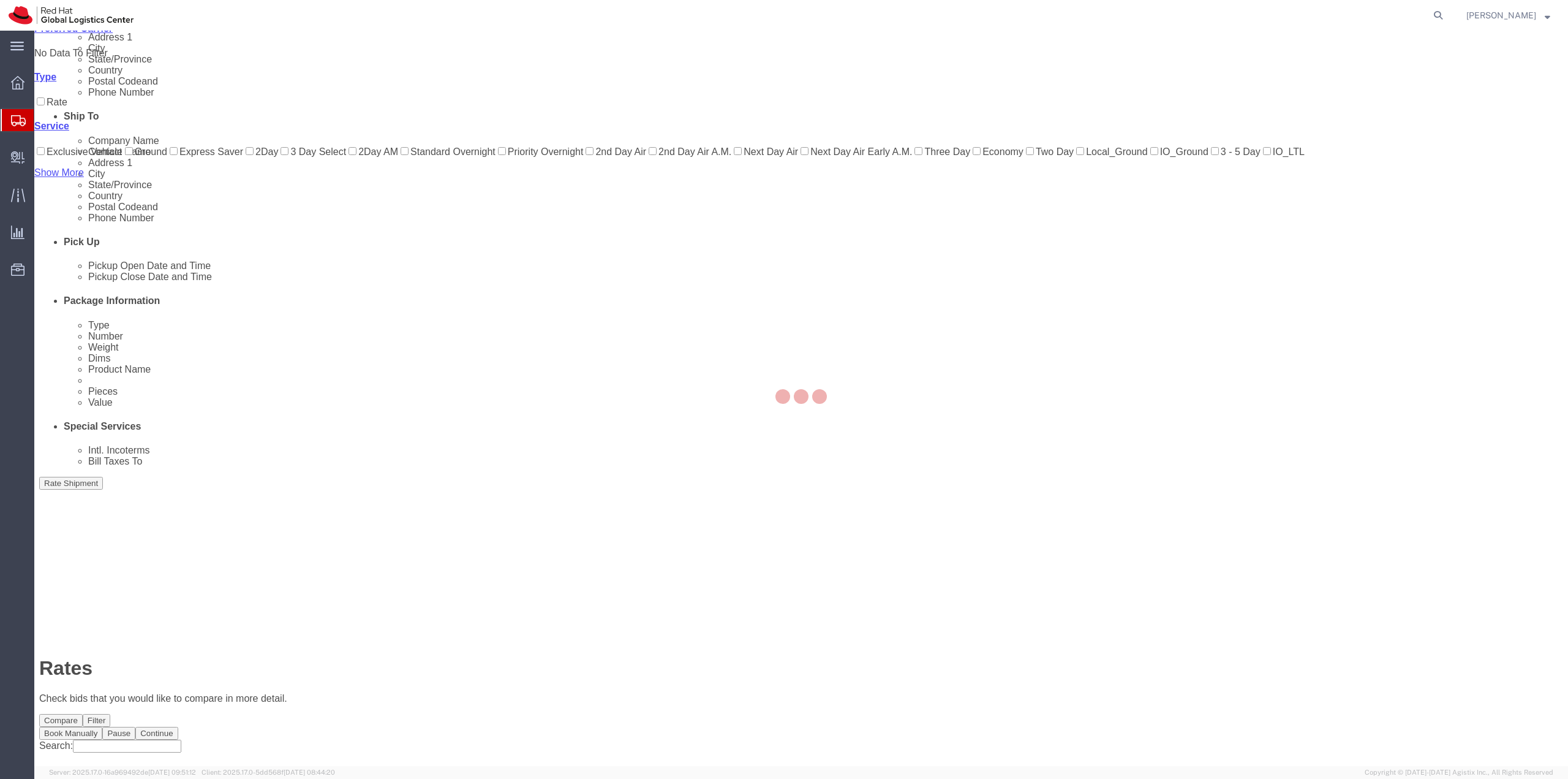
scroll to position [0, 0]
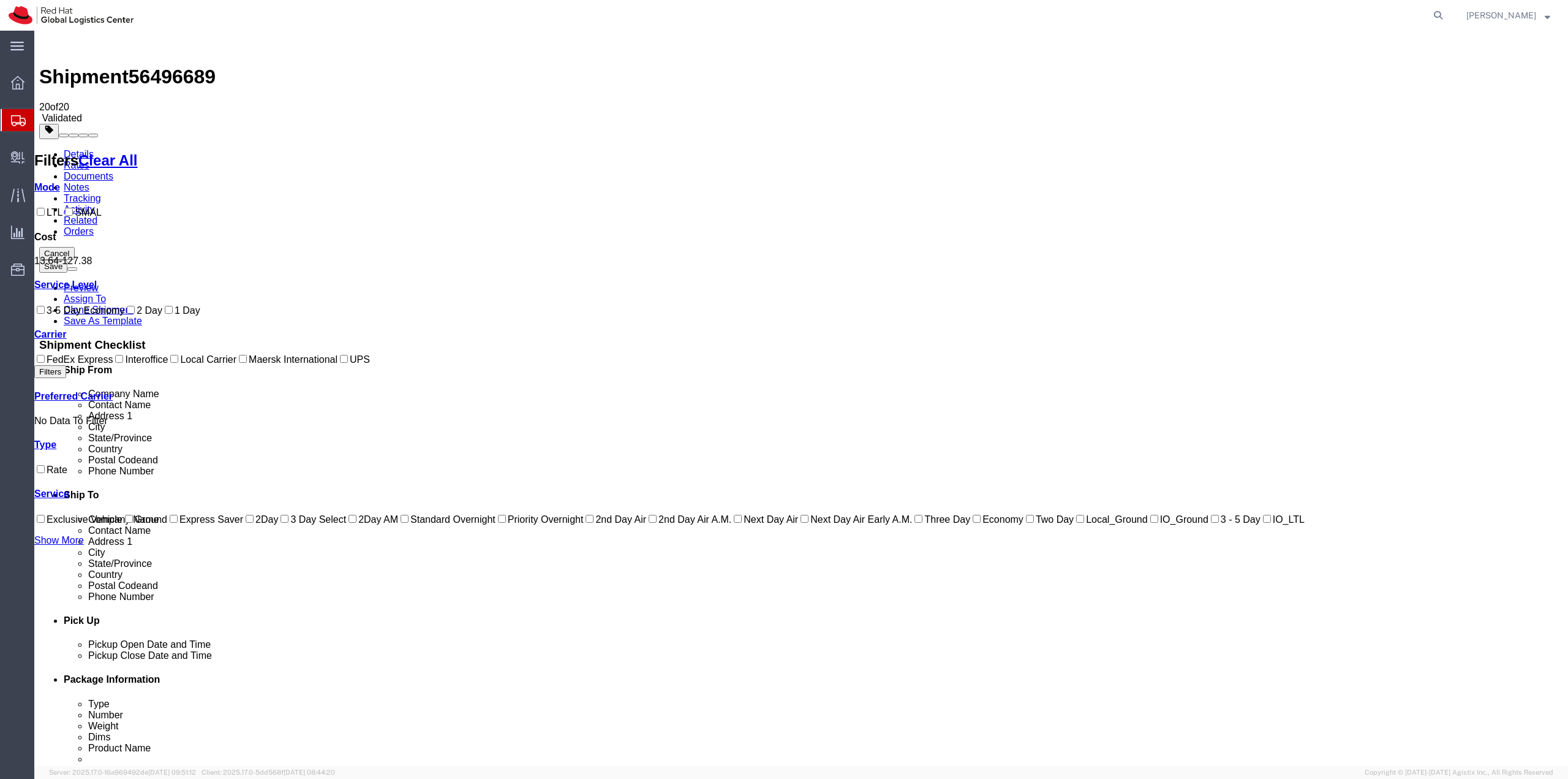
click at [90, 149] on link "Details" at bounding box center [79, 154] width 30 height 10
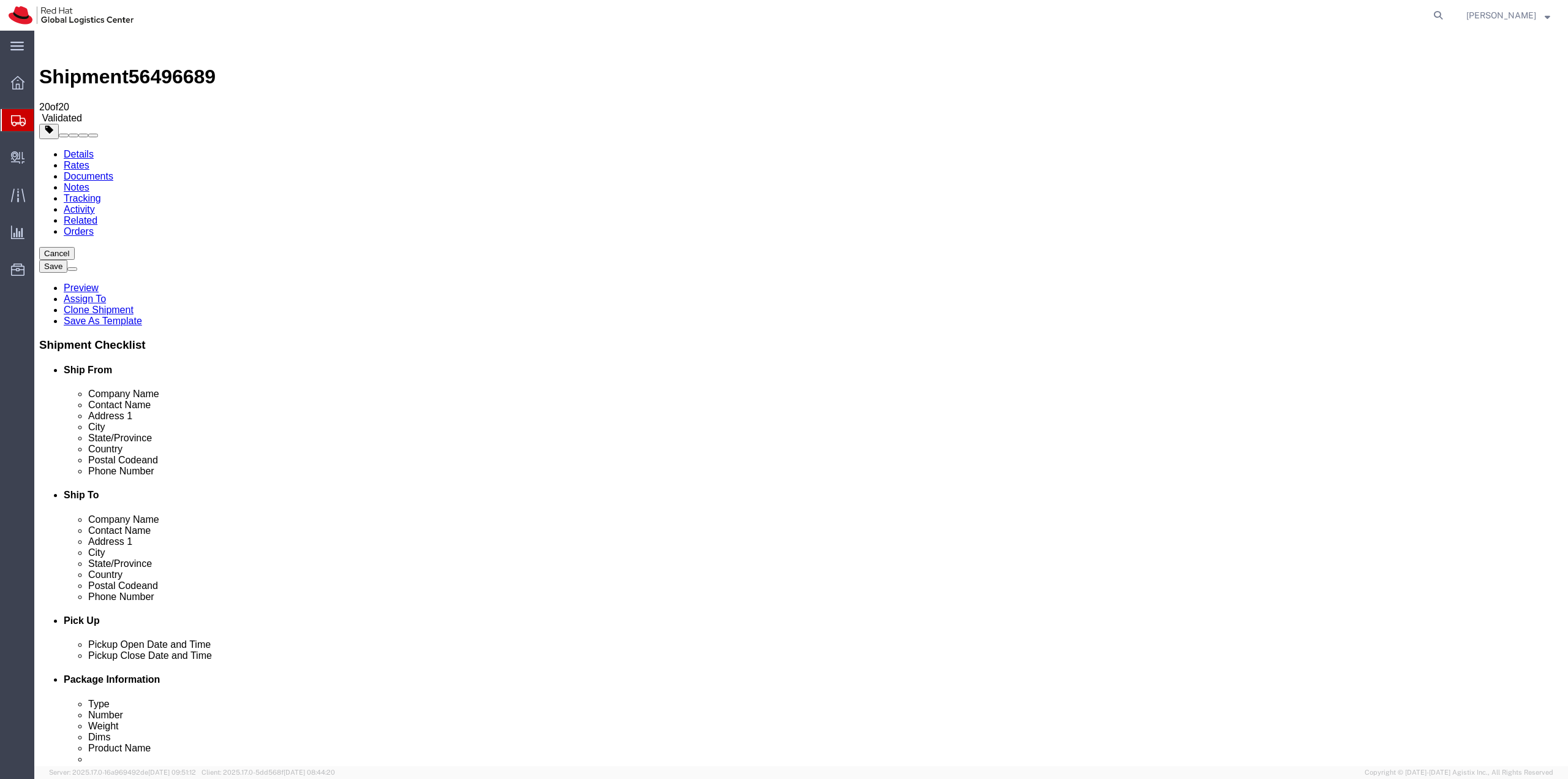
drag, startPoint x: 935, startPoint y: 386, endPoint x: 872, endPoint y: 384, distance: 63.0
click div "27601"
type input "33064"
click button "Rate Shipment"
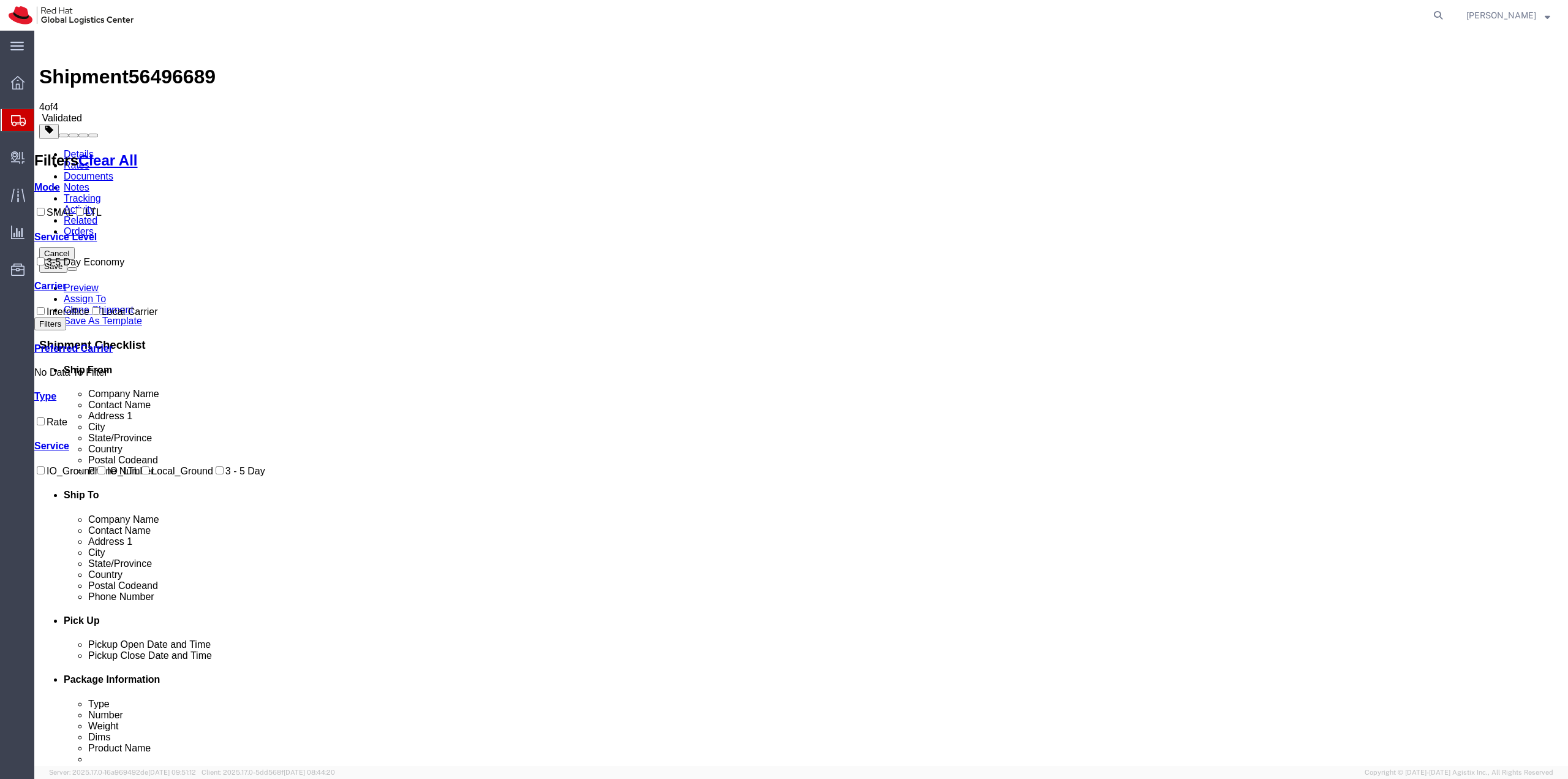
click at [82, 149] on link "Details" at bounding box center [79, 154] width 30 height 10
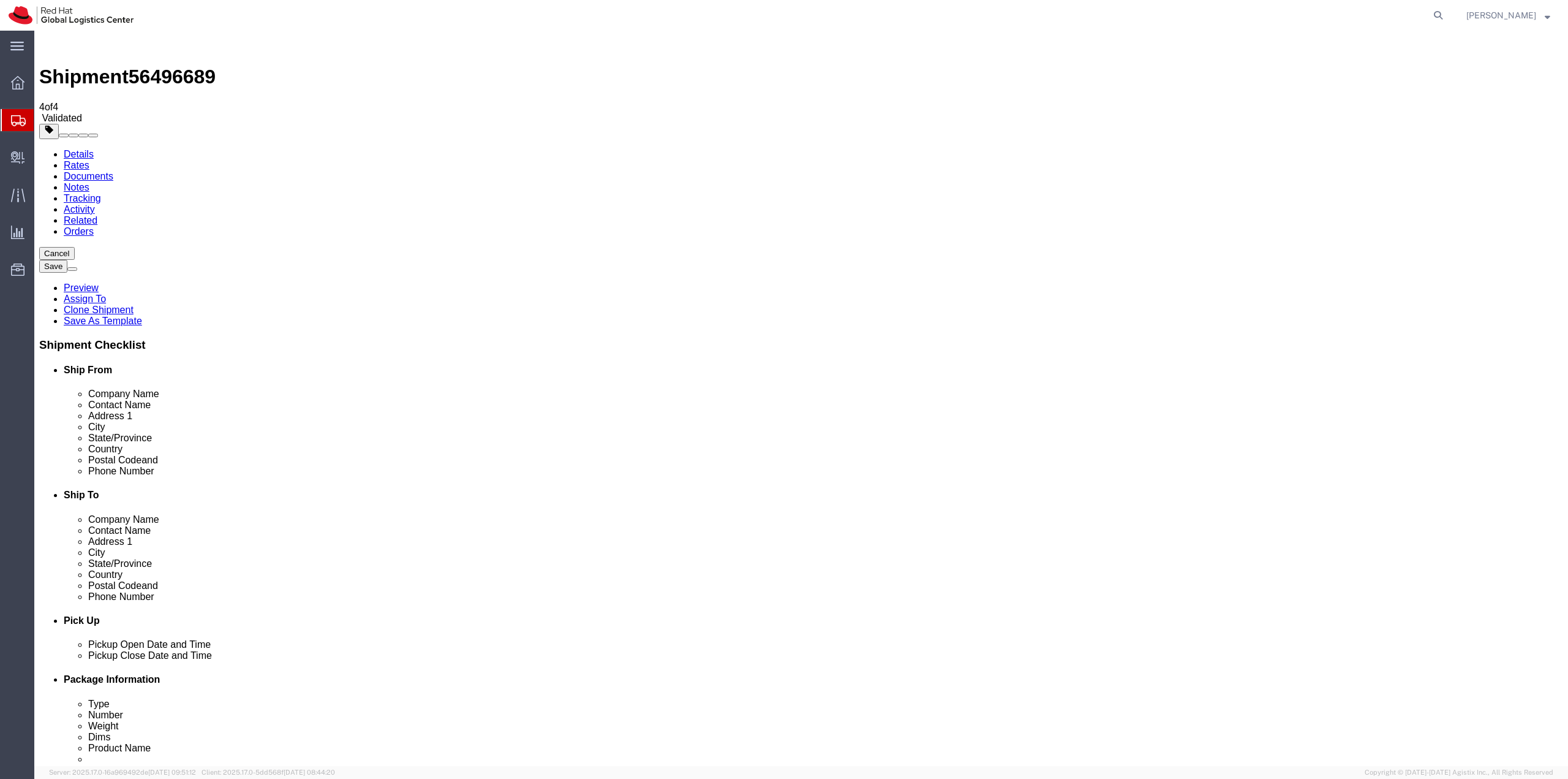
drag, startPoint x: 922, startPoint y: 393, endPoint x: 841, endPoint y: 390, distance: 81.1
click div "Postal Code 33064"
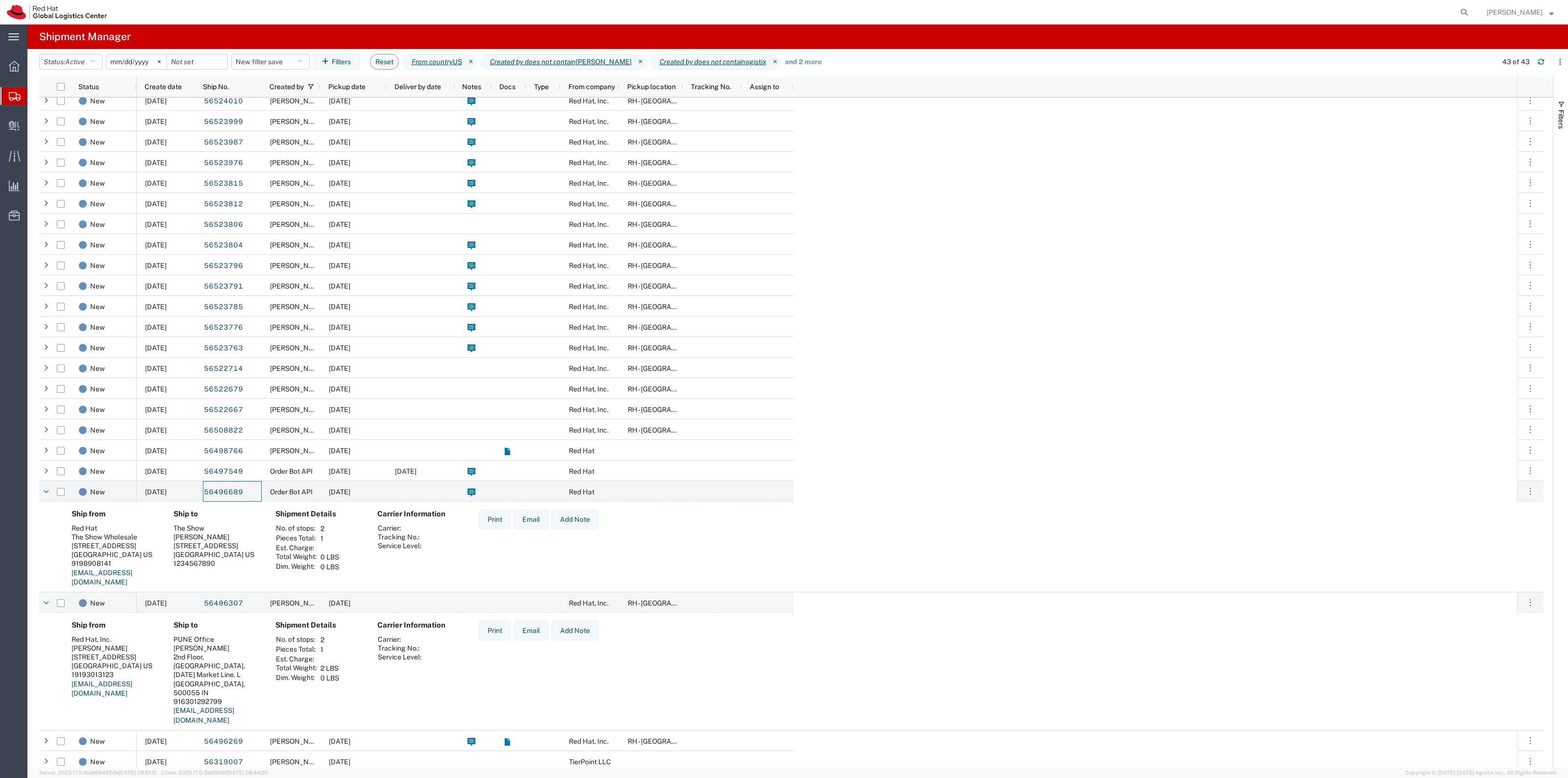
scroll to position [419, 0]
